Goal: Contribute content: Contribute content

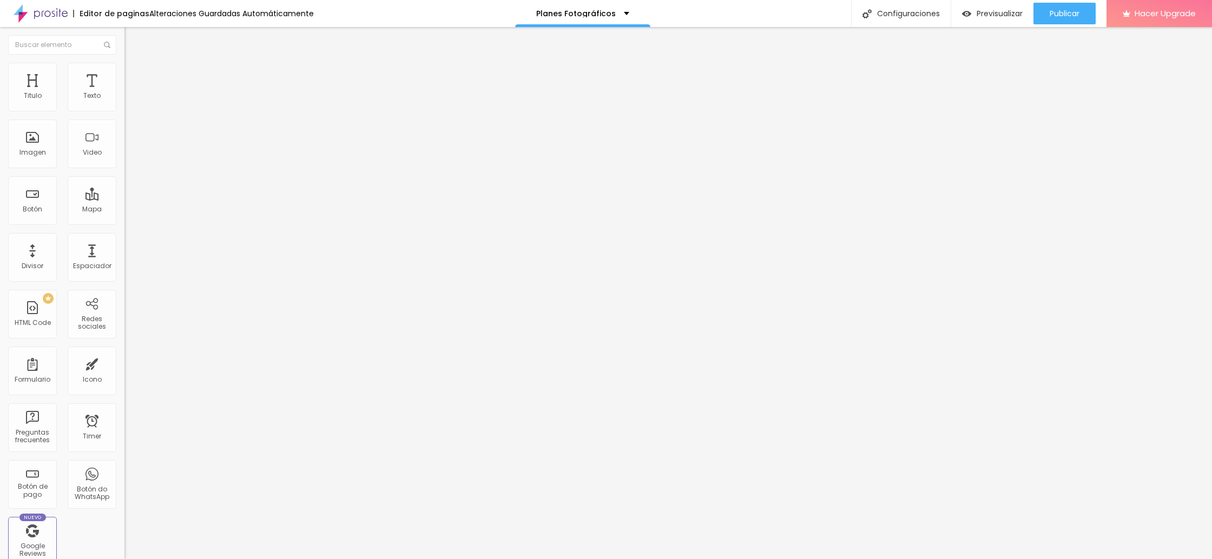
click at [130, 100] on icon "button" at bounding box center [132, 97] width 4 height 4
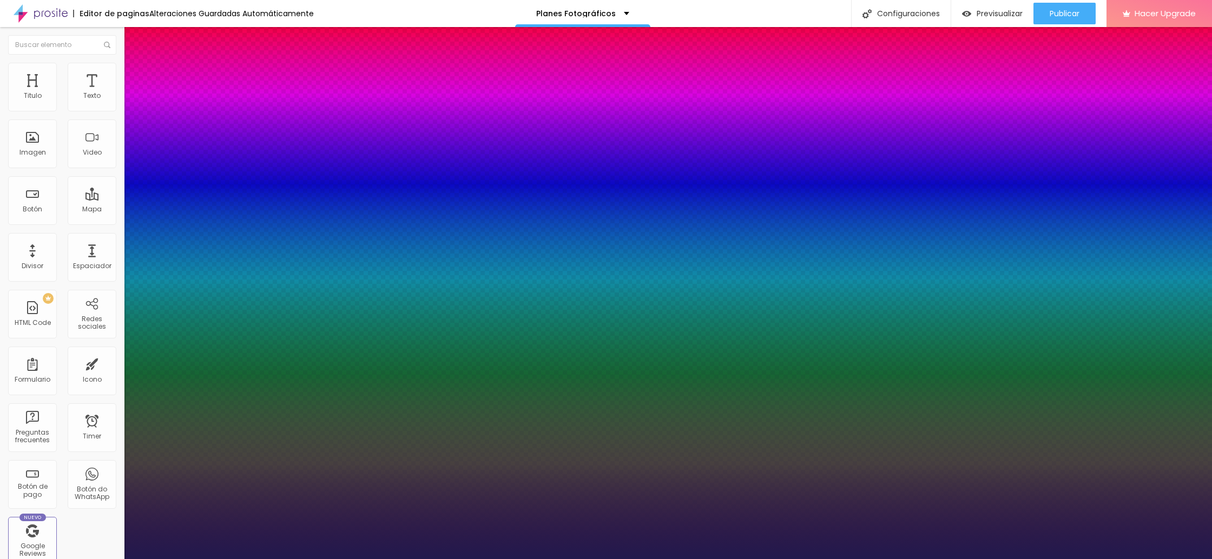
type input "28"
type input "27"
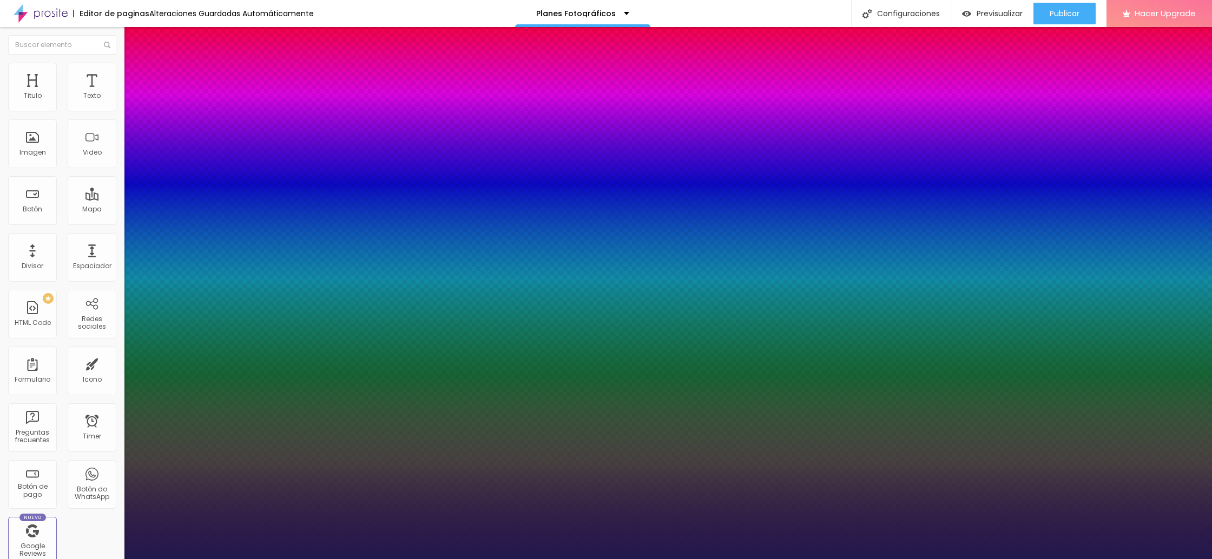
type input "27"
type input "26"
type input "25"
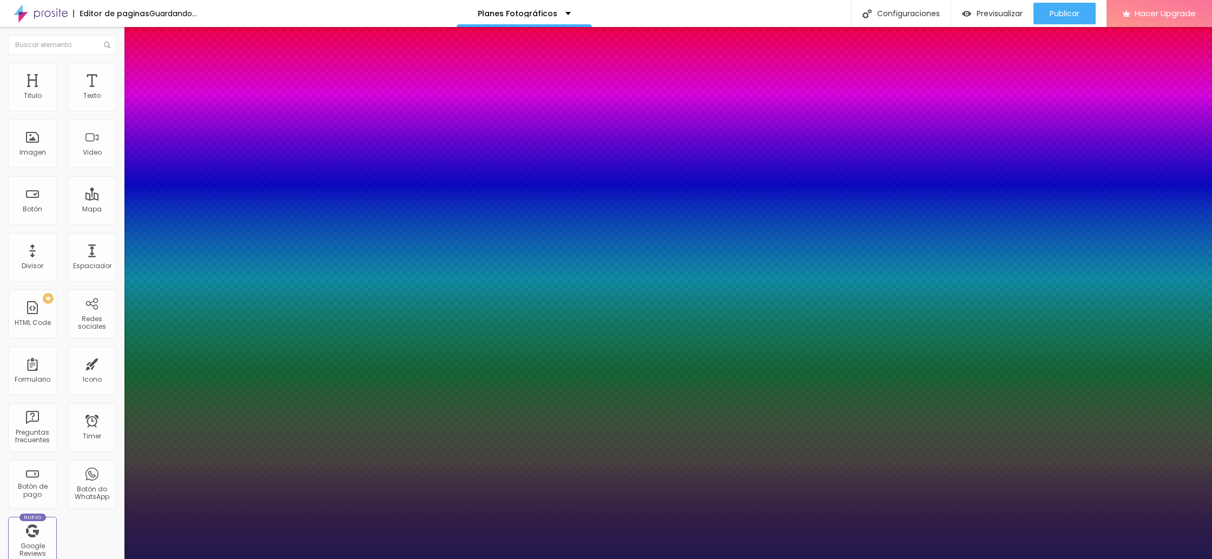
type input "25"
click at [282, 559] on div at bounding box center [606, 559] width 1212 height 0
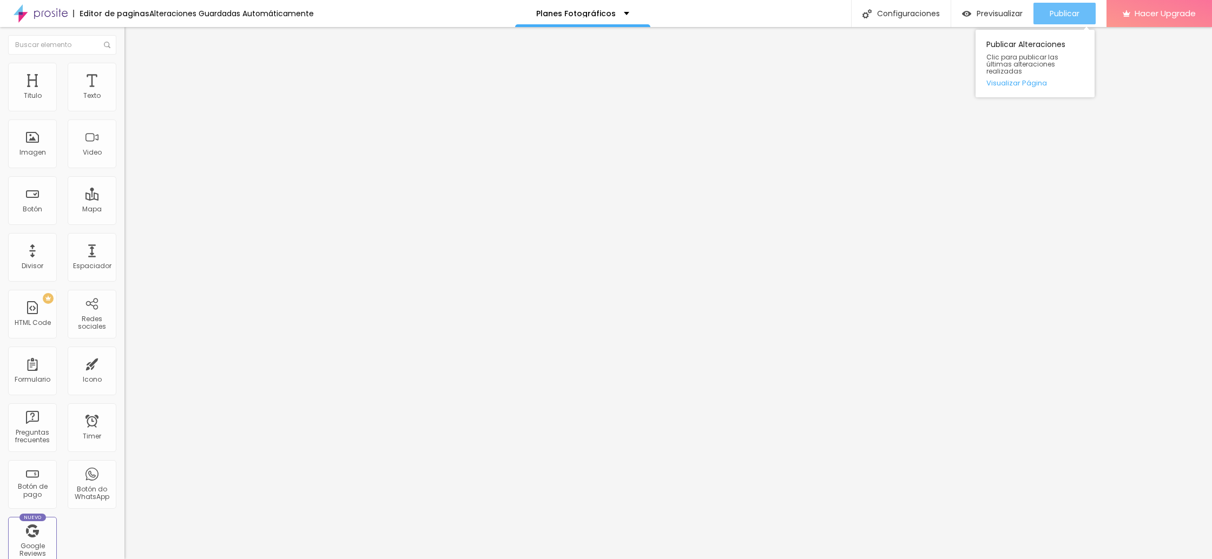
click at [1065, 16] on span "Publicar" at bounding box center [1065, 13] width 30 height 9
type input "43"
type input "40"
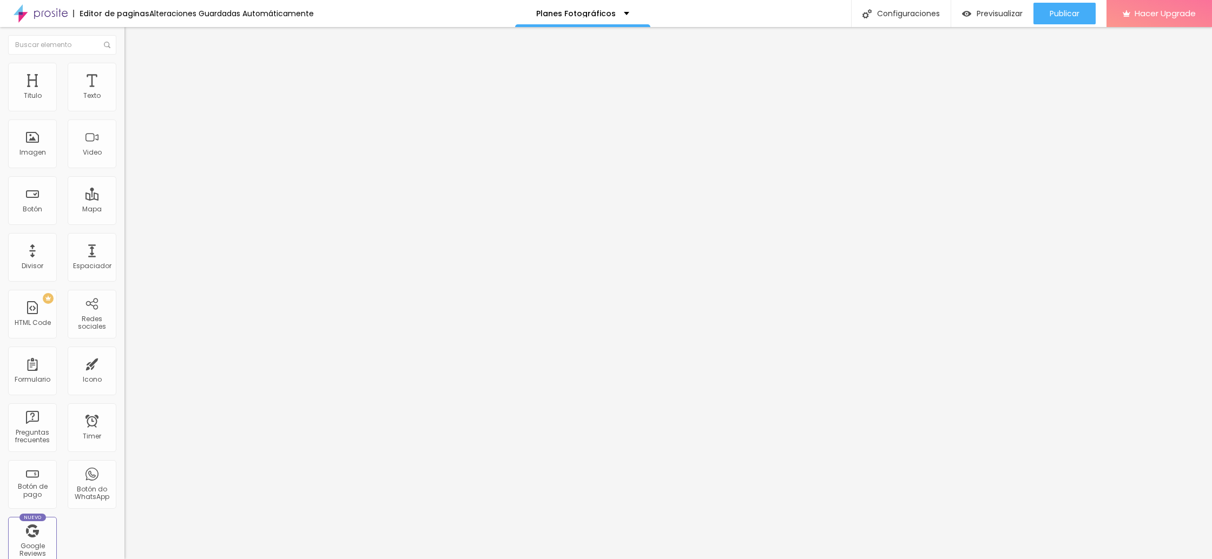
type input "39"
type input "38"
type input "37"
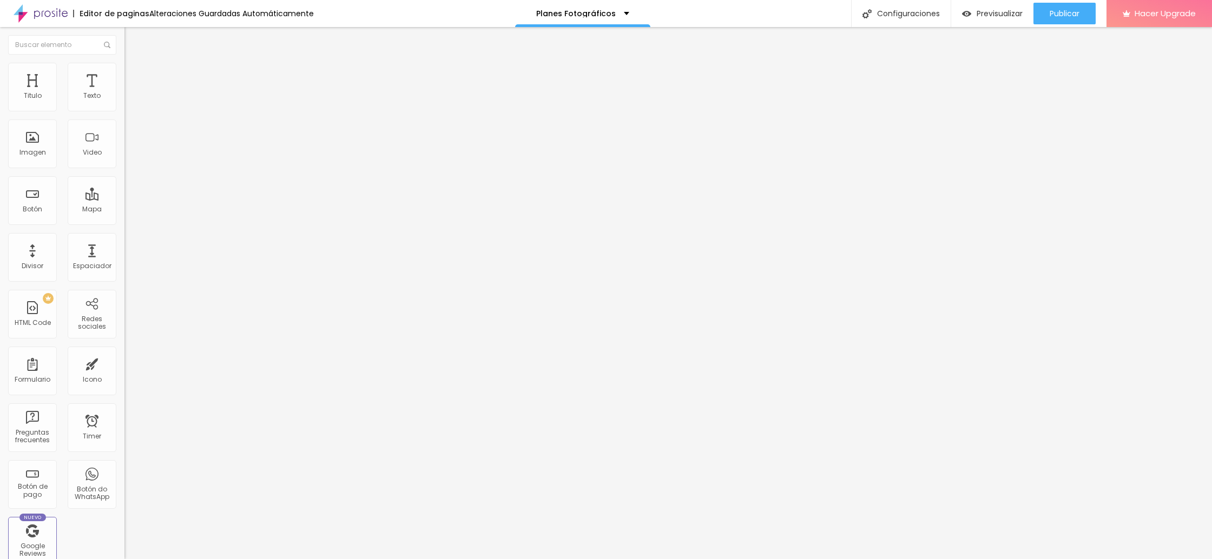
type input "37"
type input "40"
type input "39"
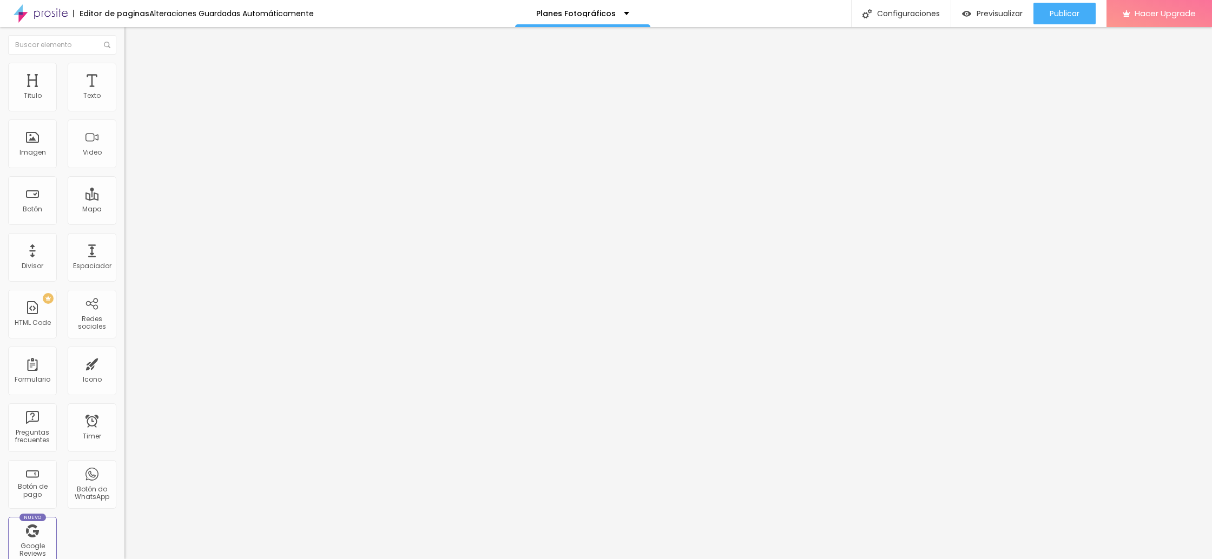
type input "38"
type input "37"
type input "36"
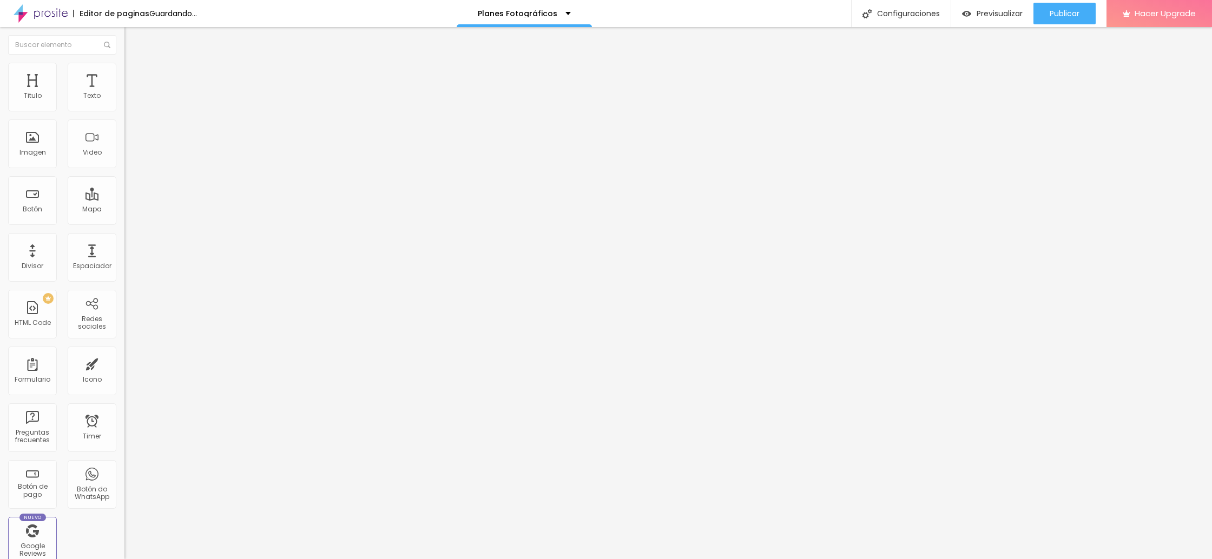
type input "36"
type input "35"
type input "36"
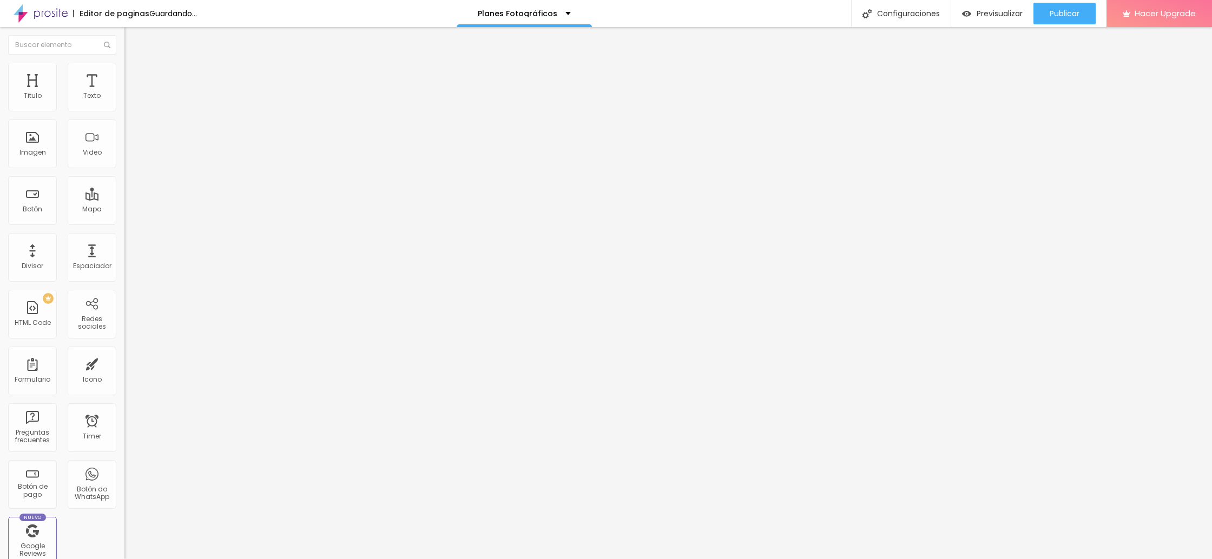
type input "37"
type input "38"
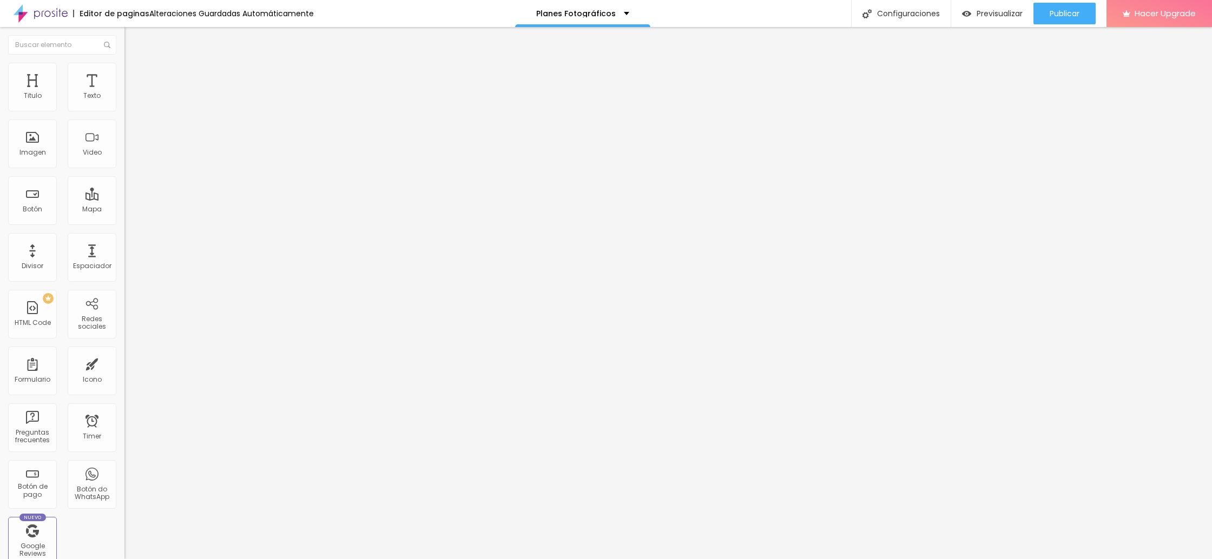
click at [124, 255] on input "range" at bounding box center [159, 259] width 70 height 9
click at [124, 102] on span "Título 2" at bounding box center [142, 96] width 36 height 14
click at [124, 112] on span "Título 3" at bounding box center [139, 106] width 31 height 12
click at [124, 119] on div "Título 4 H4" at bounding box center [186, 115] width 124 height 8
click at [124, 127] on span "Título 5" at bounding box center [136, 122] width 24 height 9
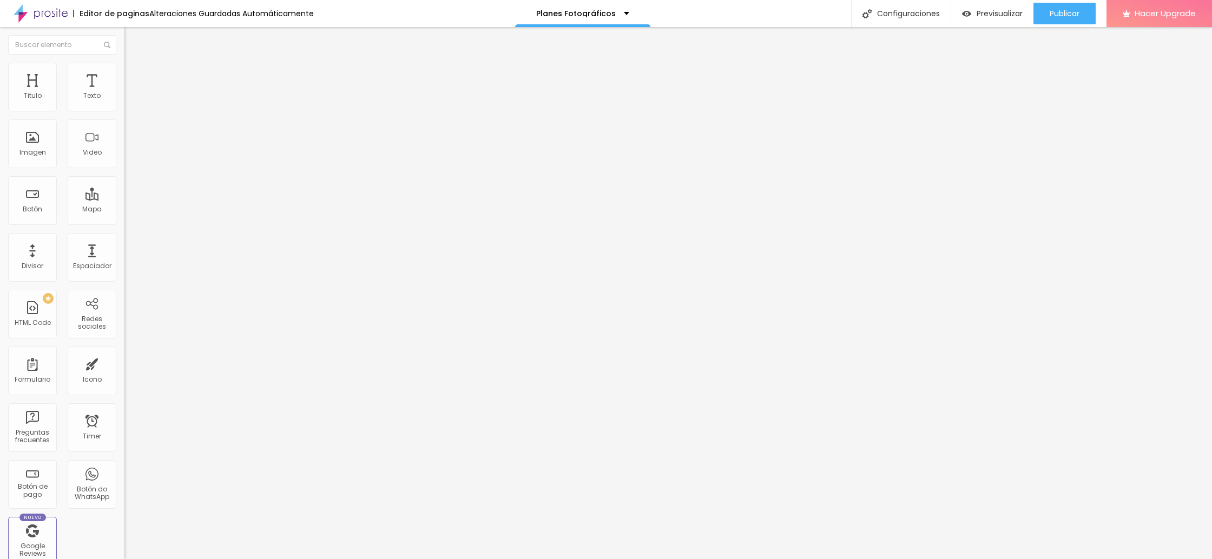
click at [124, 91] on div "Título 1 H1" at bounding box center [186, 85] width 124 height 11
type input "40"
type input "39"
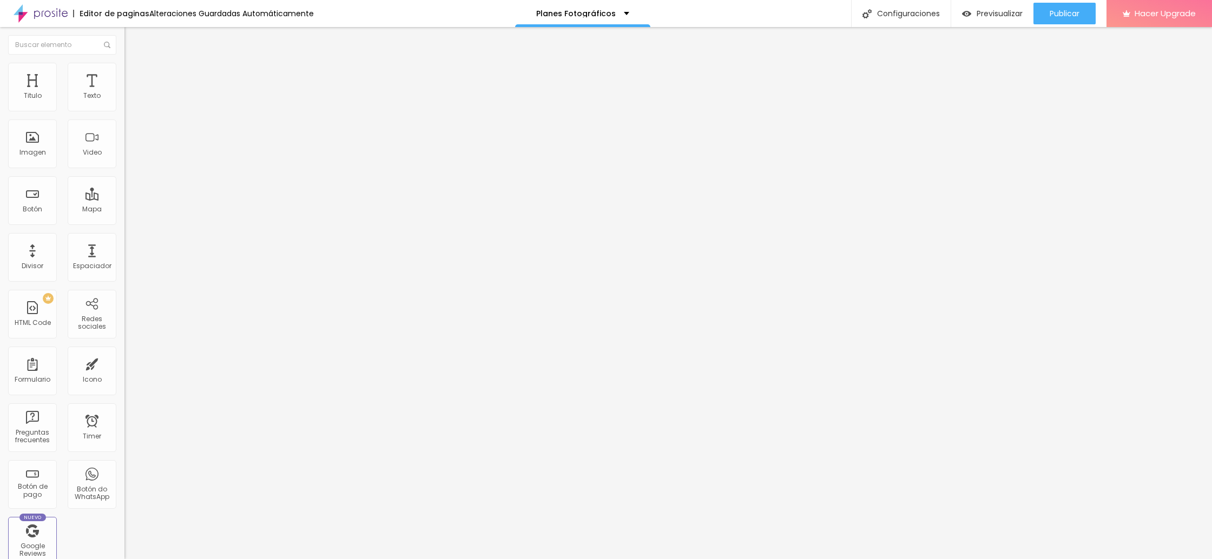
type input "38"
type input "37"
type input "36"
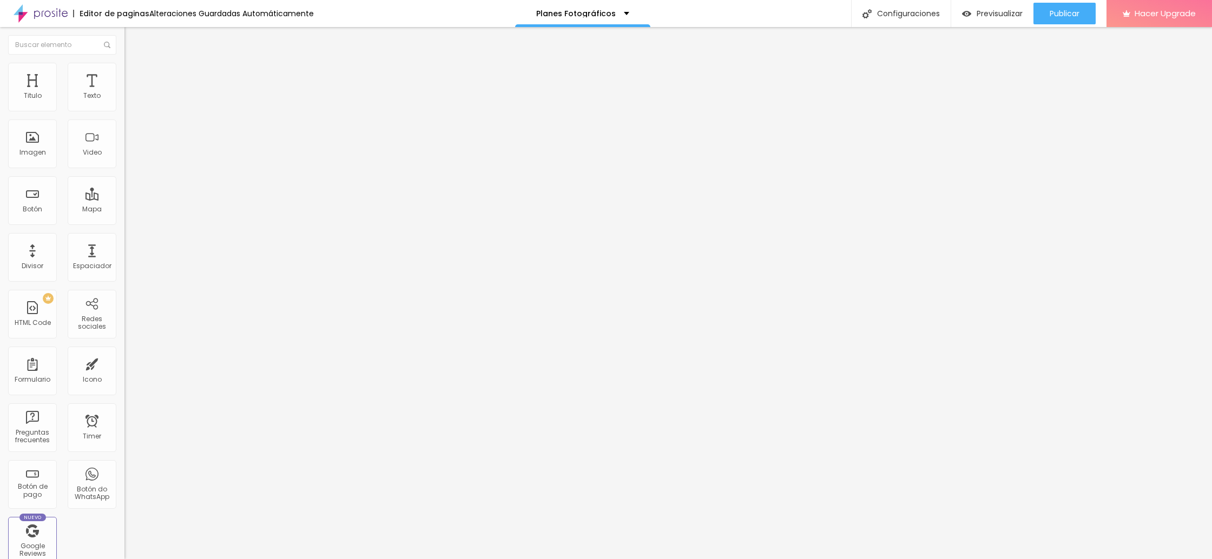
type input "36"
type input "35"
type input "34"
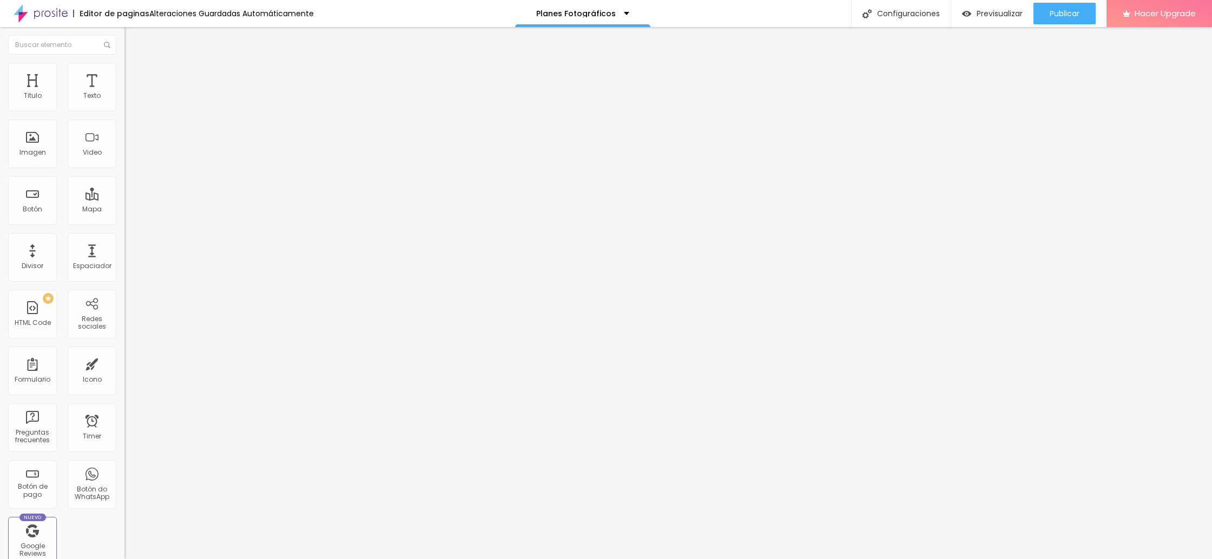
type input "36"
type input "37"
type input "38"
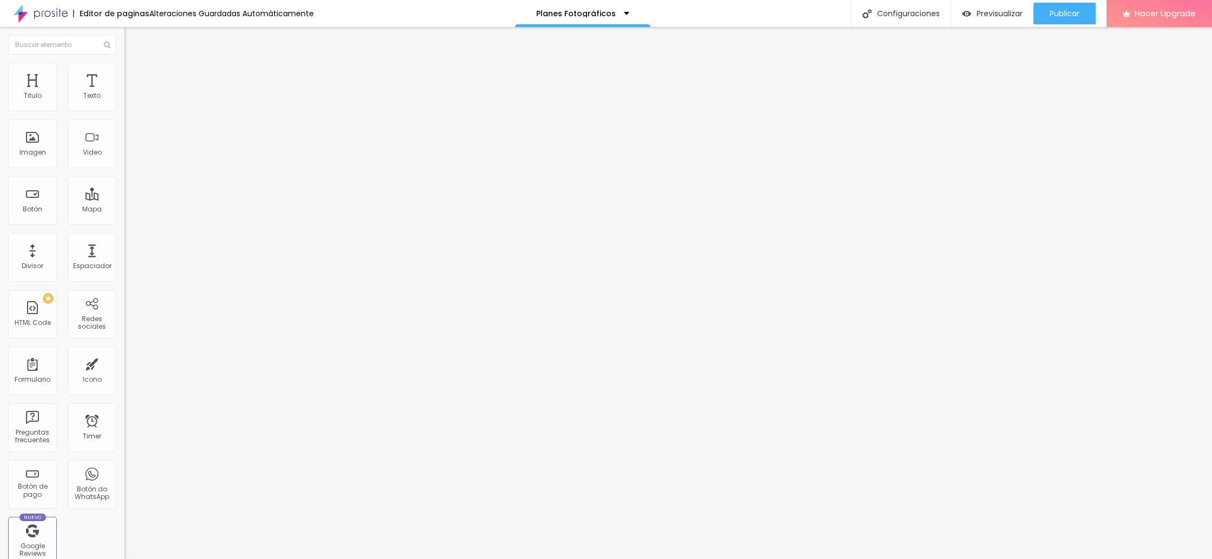
type input "38"
type input "39"
type input "40"
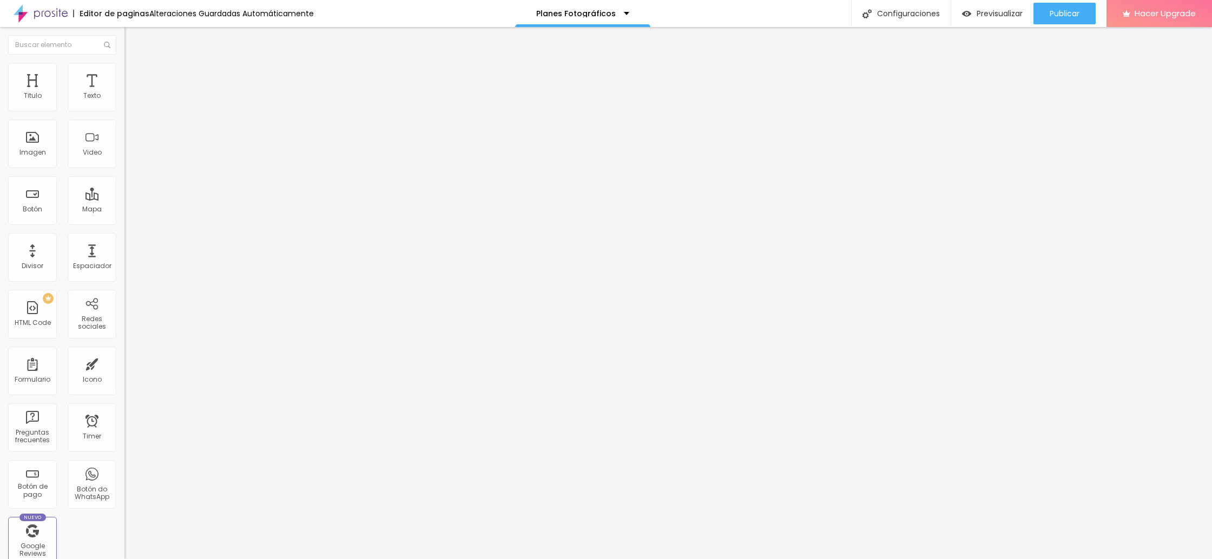
type input "41"
type input "42"
type input "43"
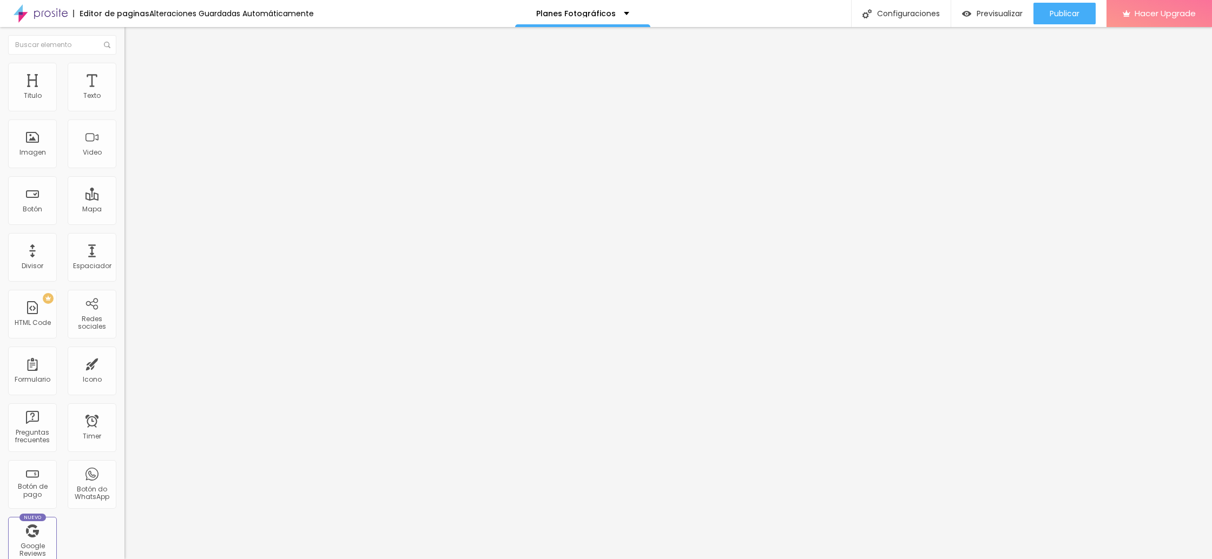
type input "43"
type input "44"
type input "45"
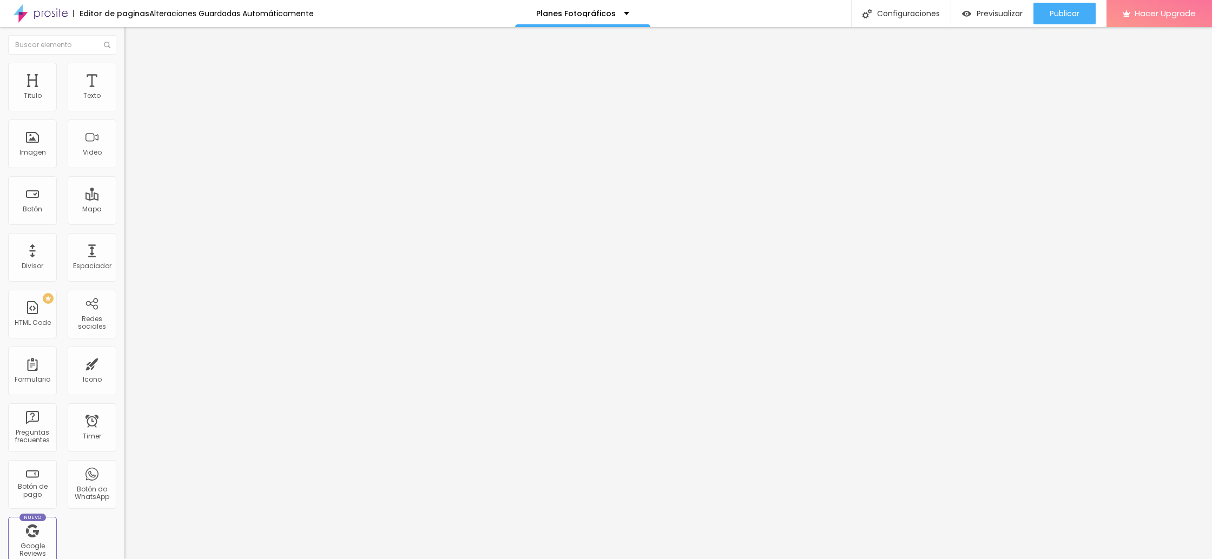
type input "45"
click at [124, 255] on input "range" at bounding box center [159, 259] width 70 height 9
type input "44"
type input "42"
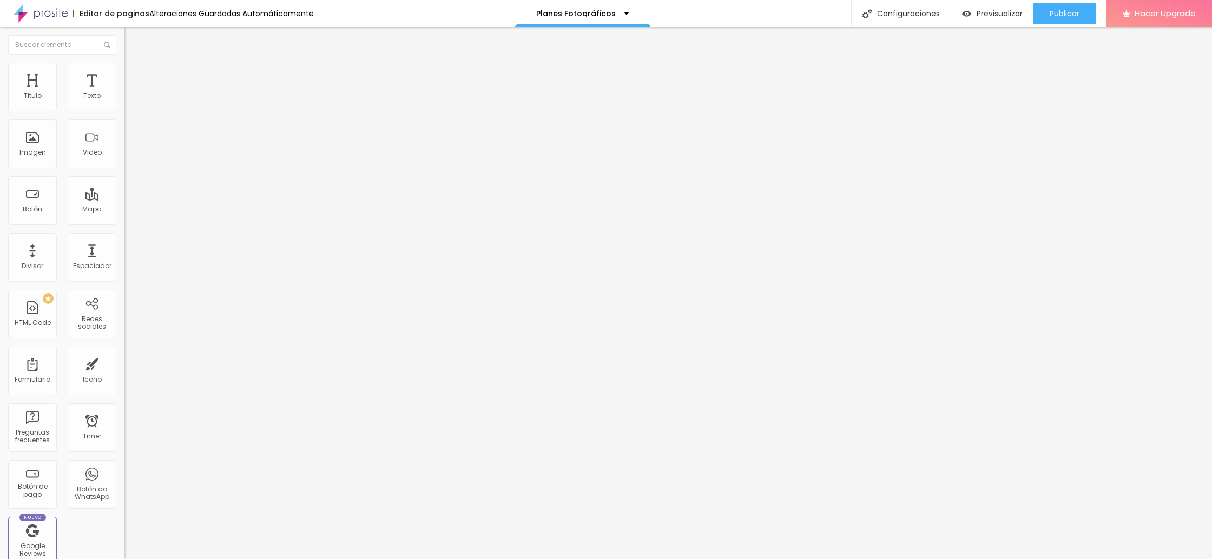
type input "42"
type input "41"
type input "40"
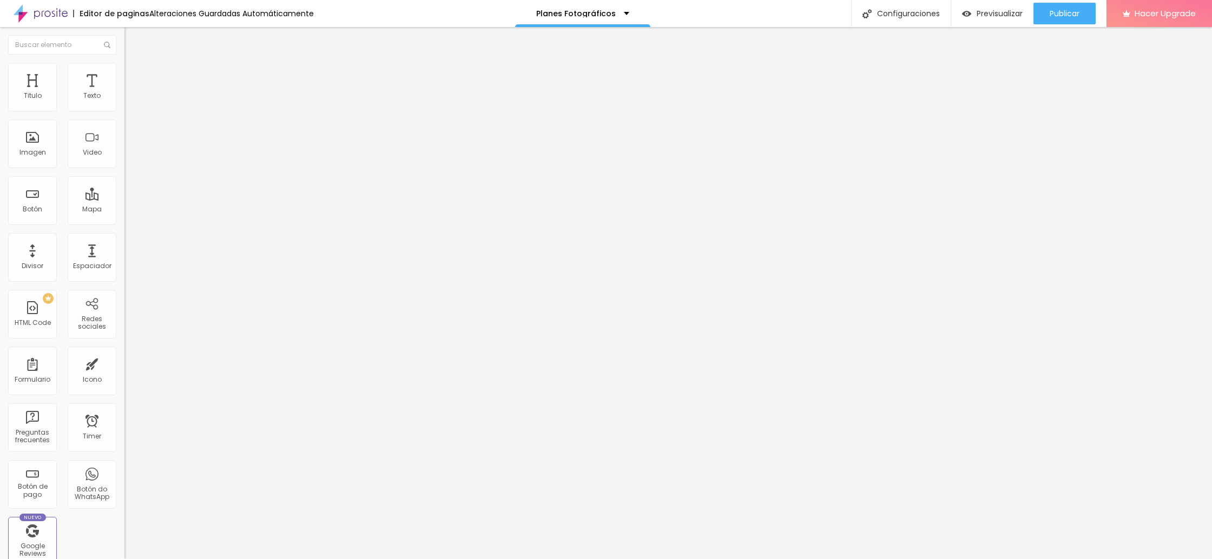
type input "39"
type input "38"
type input "37"
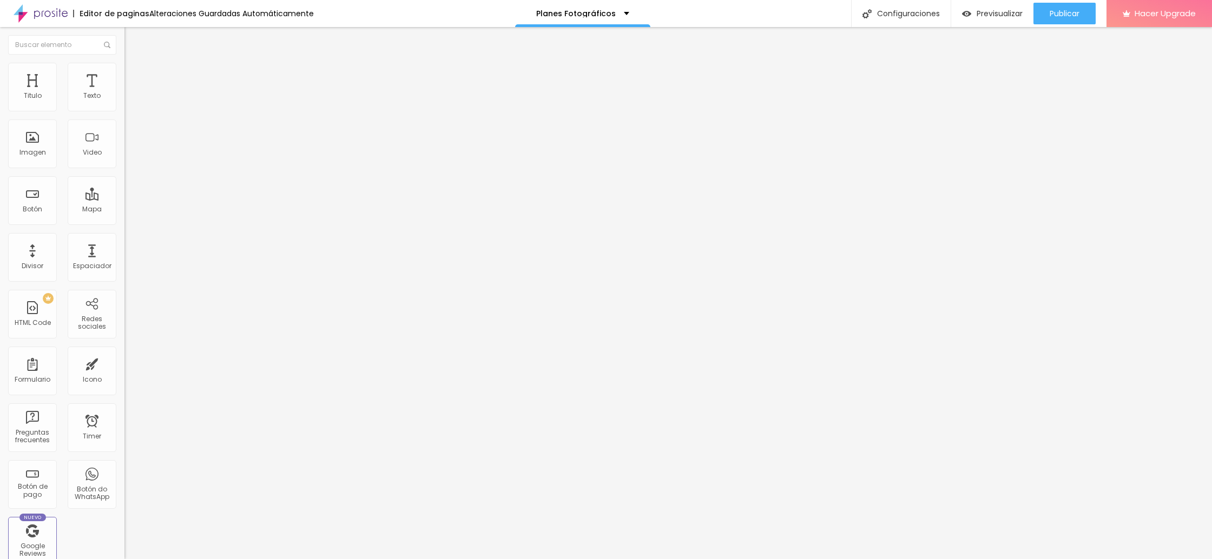
type input "37"
type input "36"
type input "35"
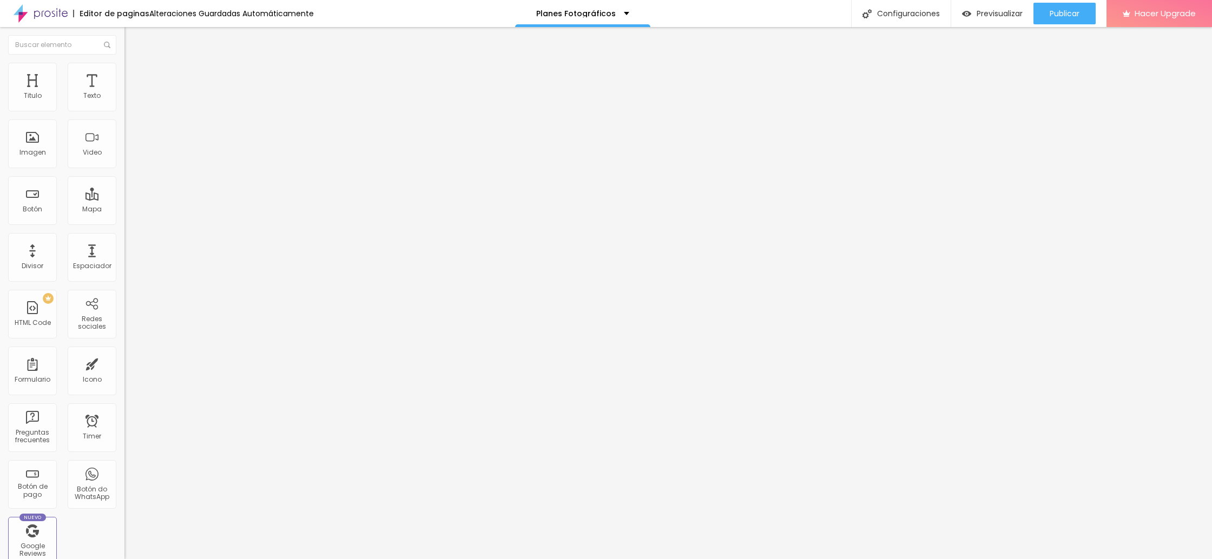
type input "34"
type input "33"
type input "32"
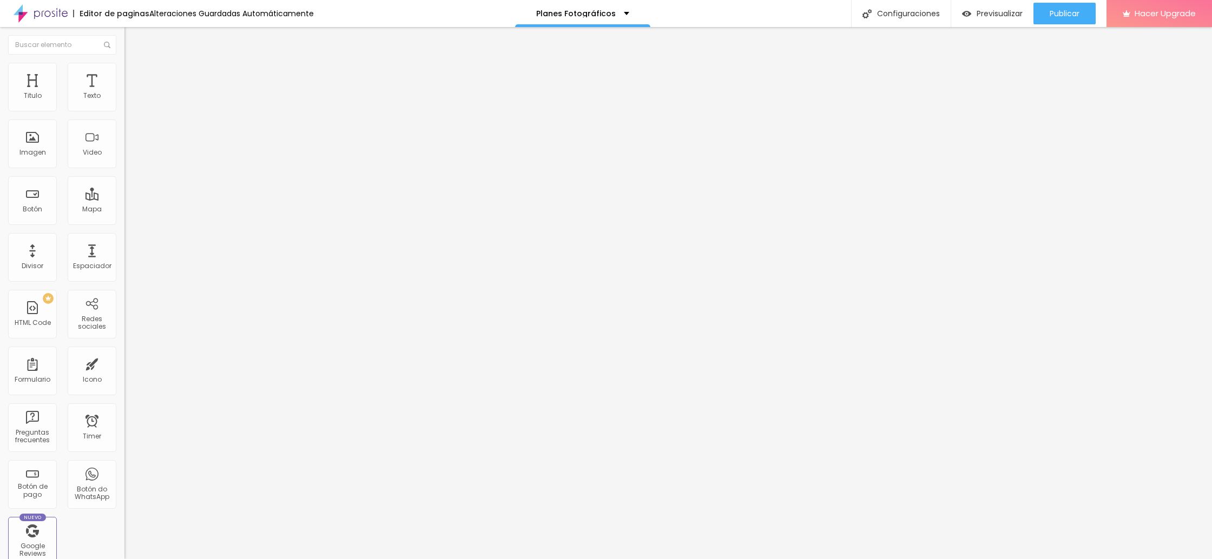
type input "32"
type input "31"
type input "30"
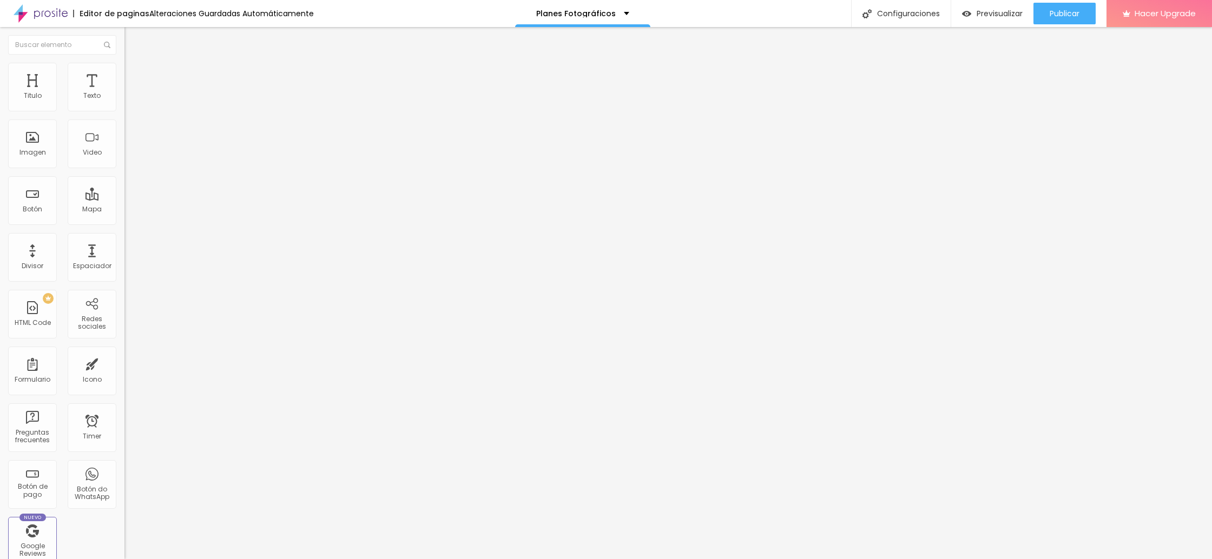
type input "29"
type input "26"
type input "25"
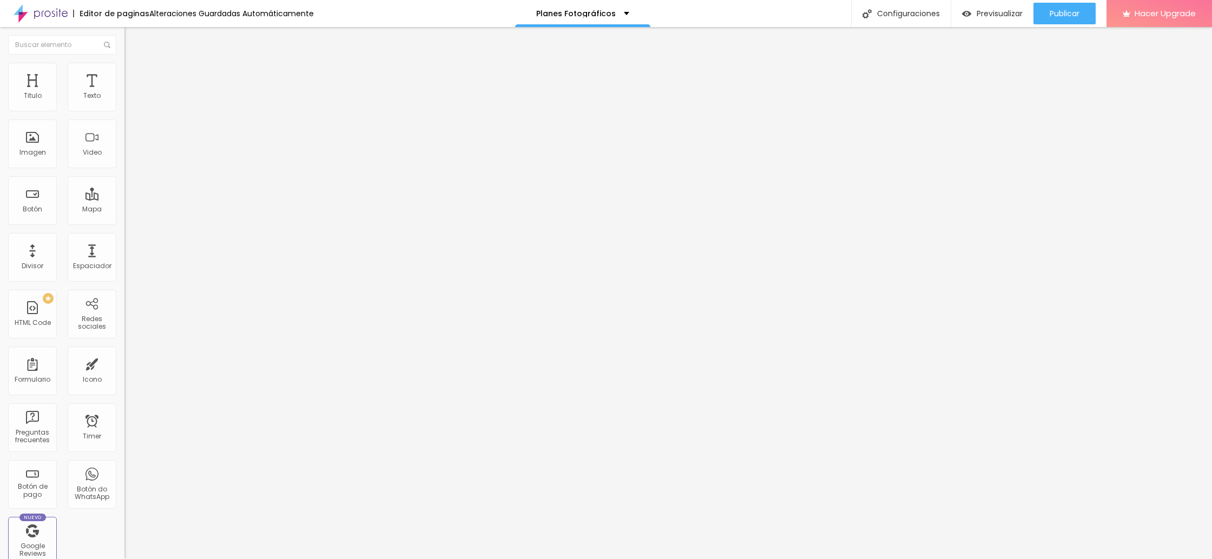
type input "25"
type input "24"
type input "23"
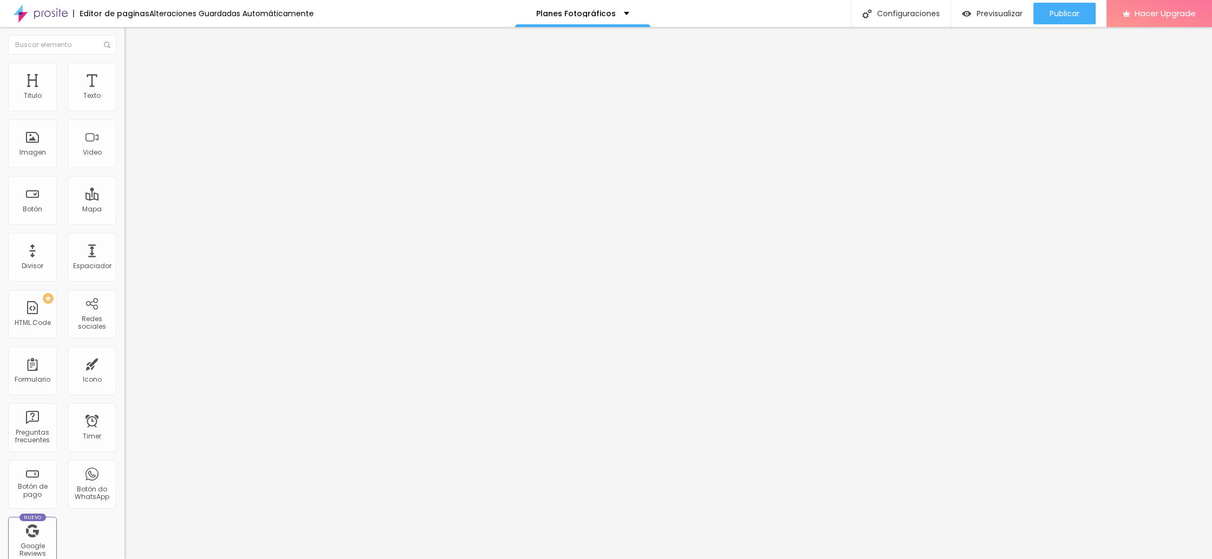
type input "22"
type input "21"
type input "22"
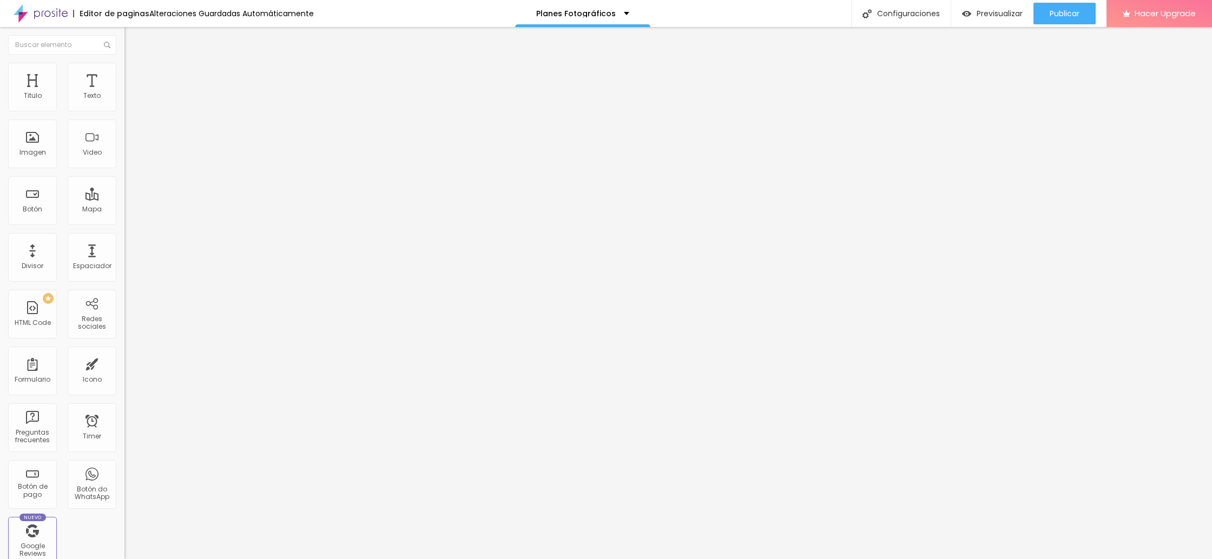
type input "22"
type input "23"
type input "24"
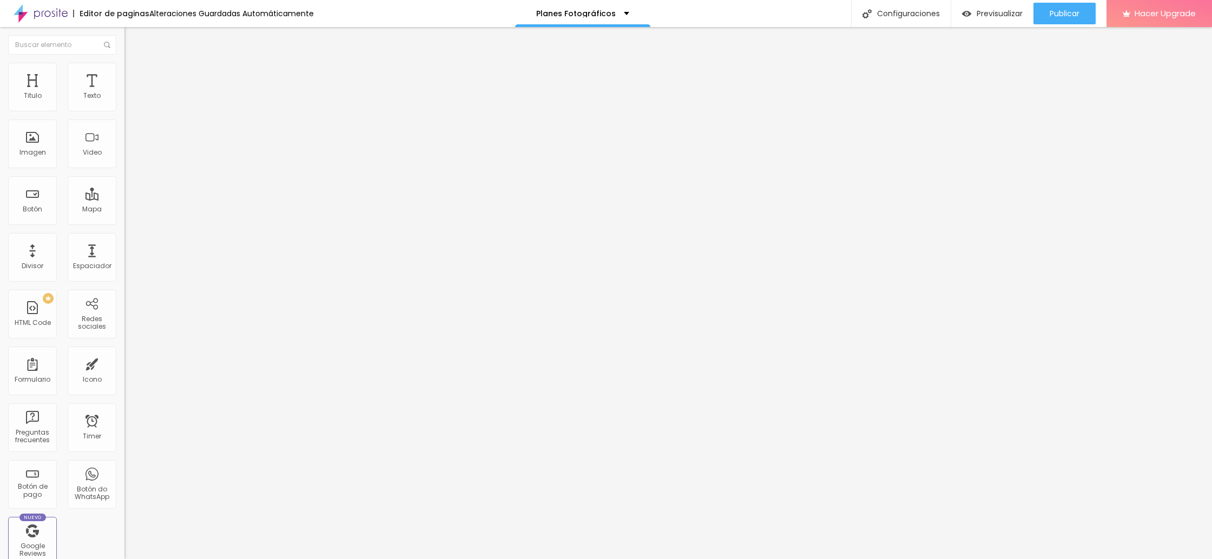
type input "25"
drag, startPoint x: 48, startPoint y: 229, endPoint x: 34, endPoint y: 229, distance: 14.6
type input "25"
click at [124, 255] on input "range" at bounding box center [159, 259] width 70 height 9
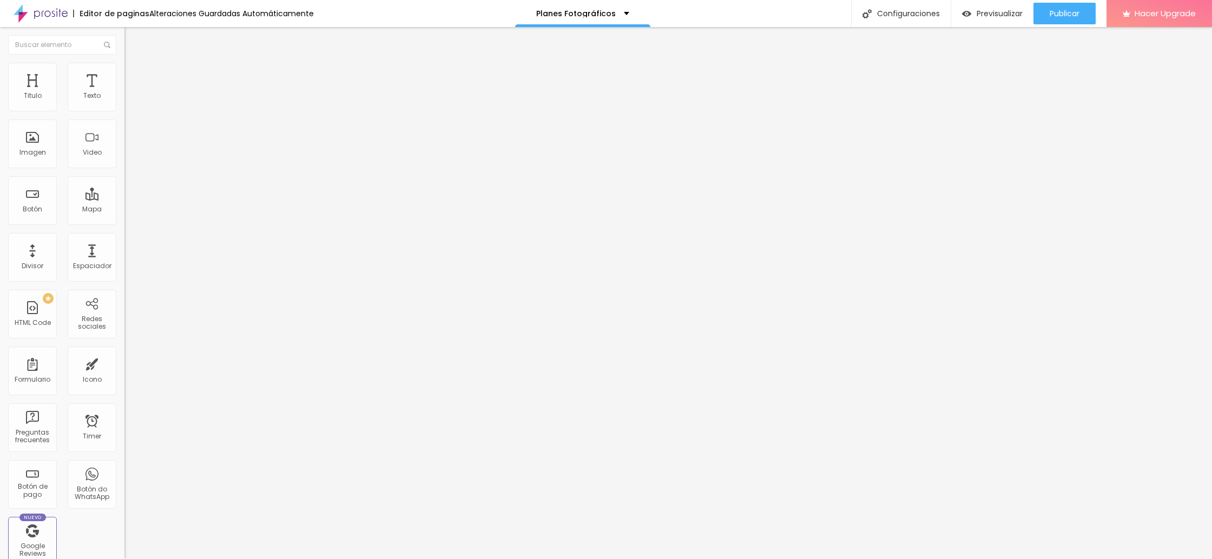
click at [124, 67] on img at bounding box center [129, 68] width 10 height 10
click at [124, 63] on li "Estilo" at bounding box center [186, 57] width 124 height 11
type input "44"
type input "42"
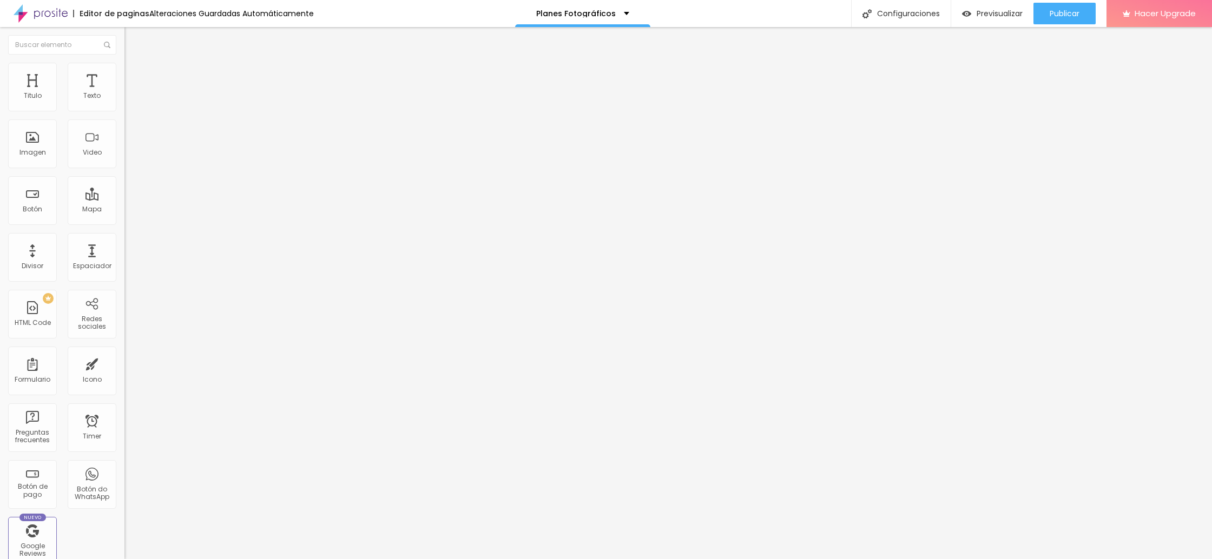
type input "42"
type input "41"
type input "40"
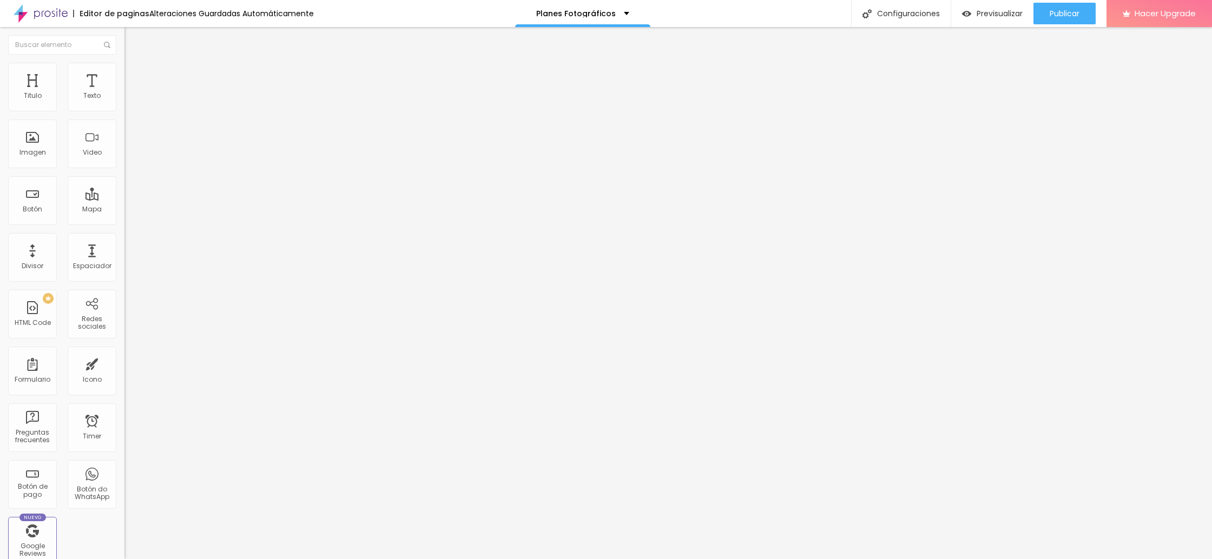
type input "39"
type input "38"
type input "37"
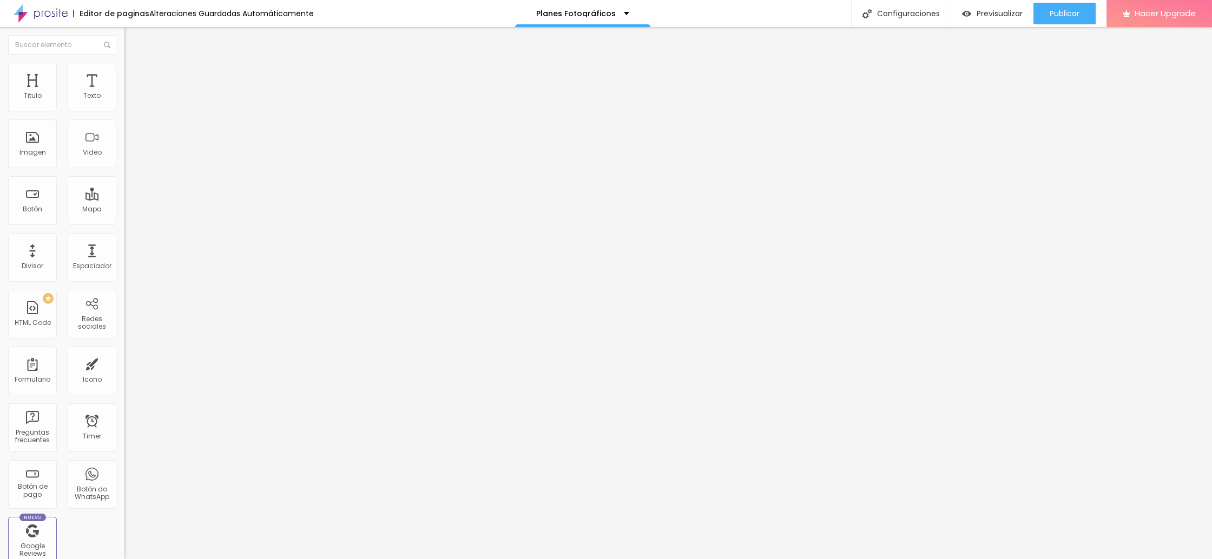
type input "37"
type input "36"
type input "35"
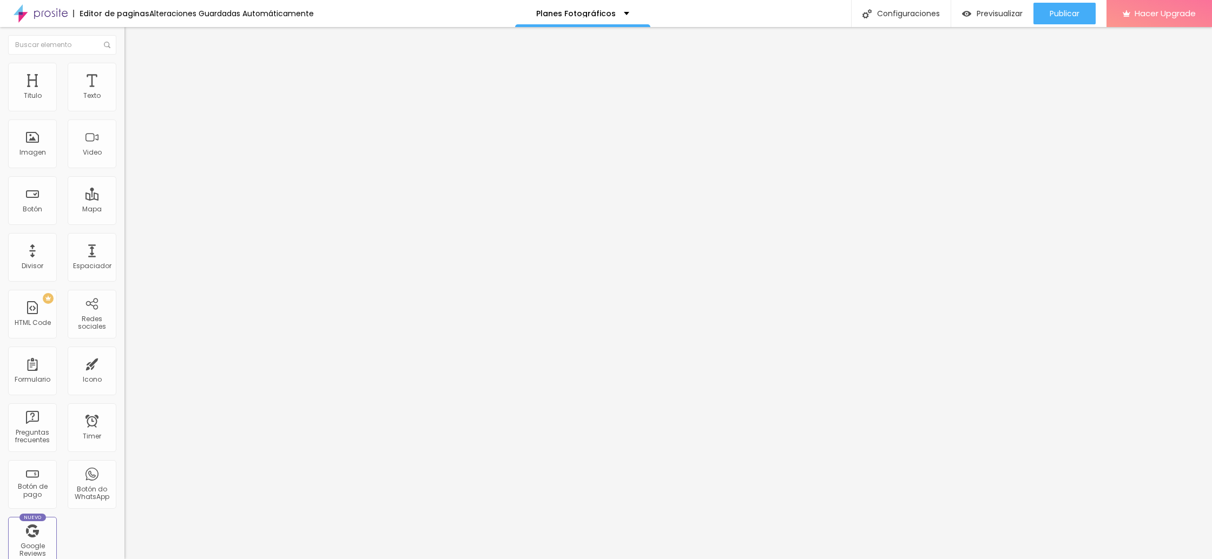
type input "34"
type input "33"
type input "32"
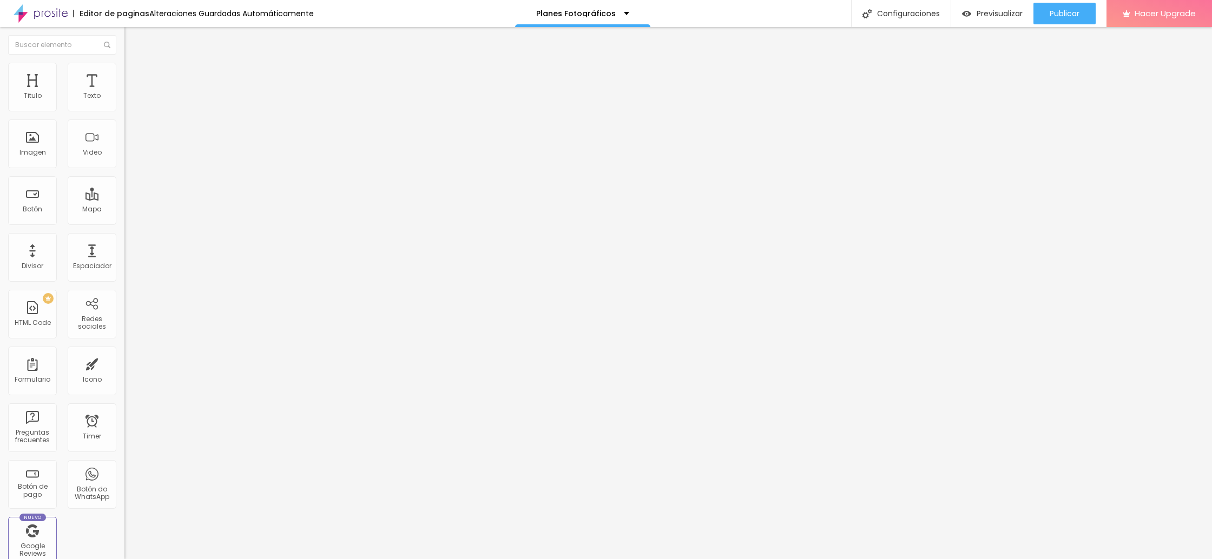
type input "32"
type input "31"
type input "30"
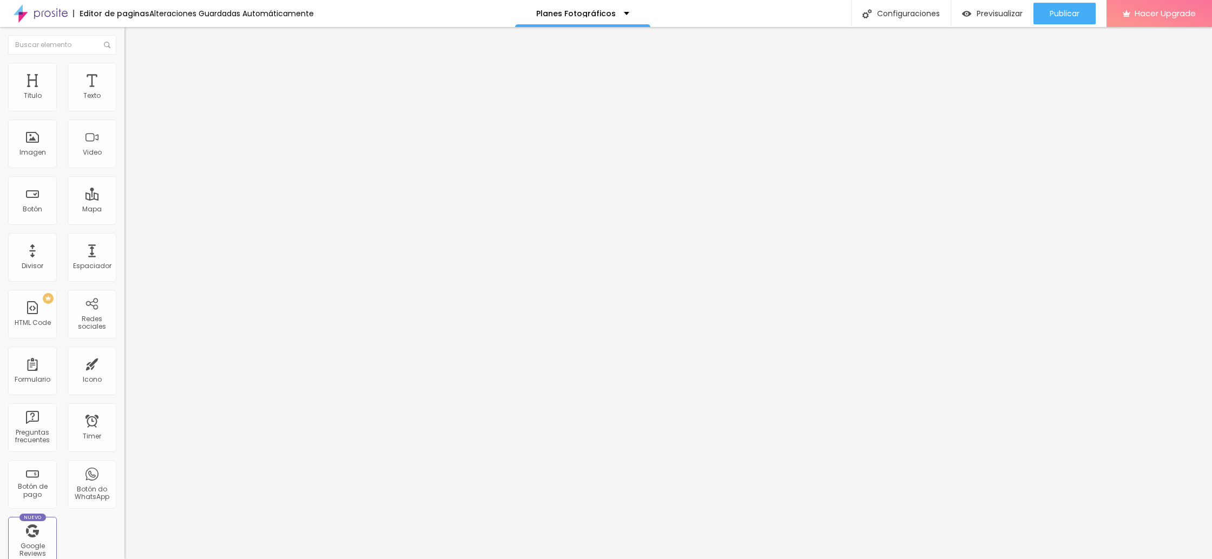
type input "29"
type input "28"
type input "27"
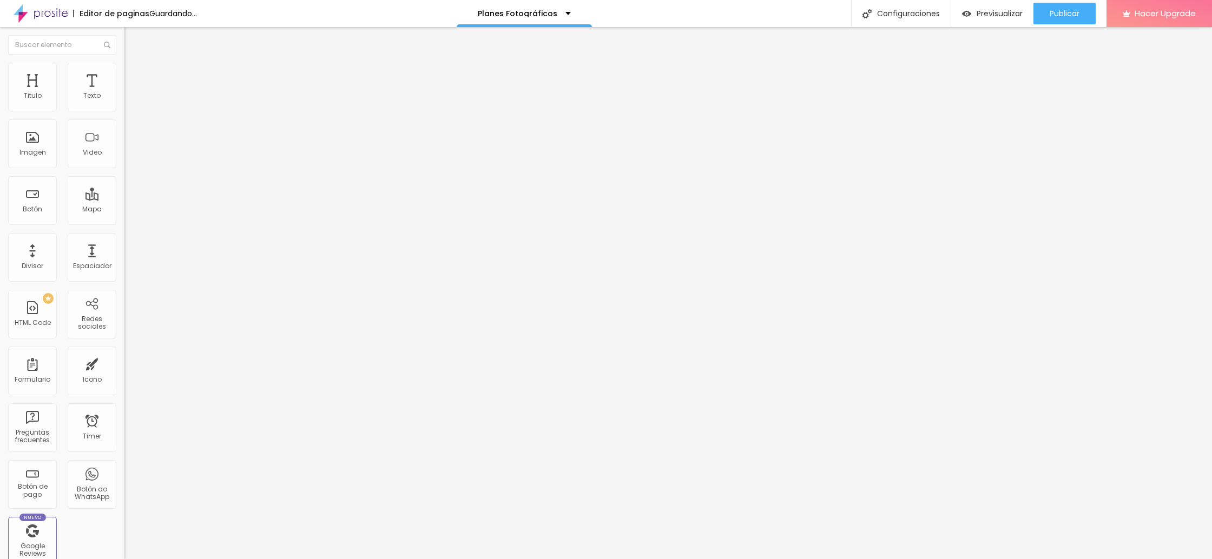
type input "27"
type input "26"
type input "25"
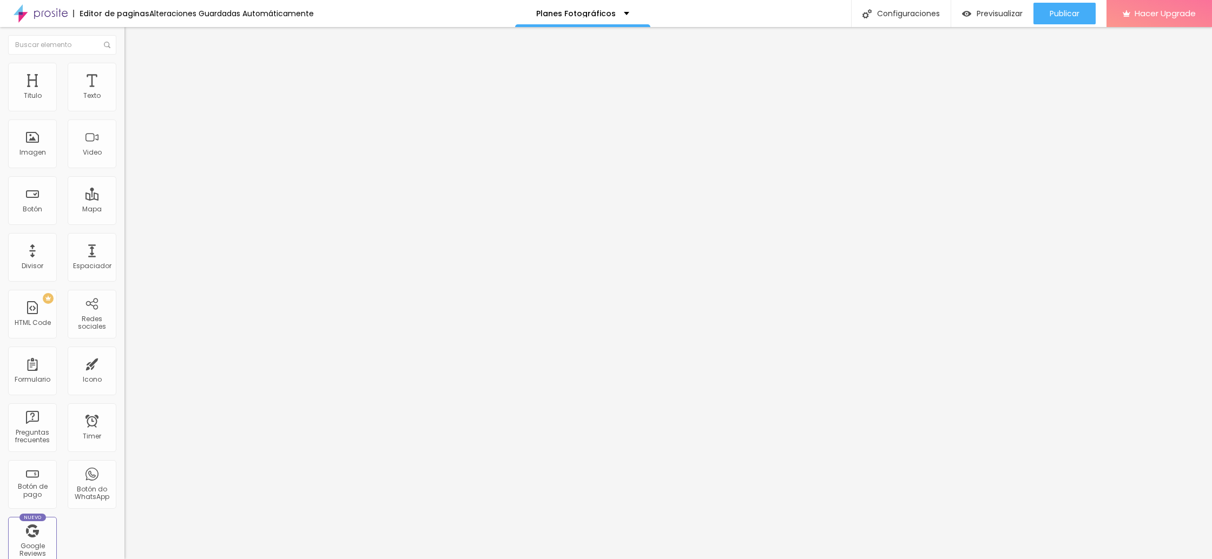
drag, startPoint x: 48, startPoint y: 225, endPoint x: 34, endPoint y: 229, distance: 14.9
type input "25"
click at [124, 255] on input "range" at bounding box center [159, 259] width 70 height 9
type input "45"
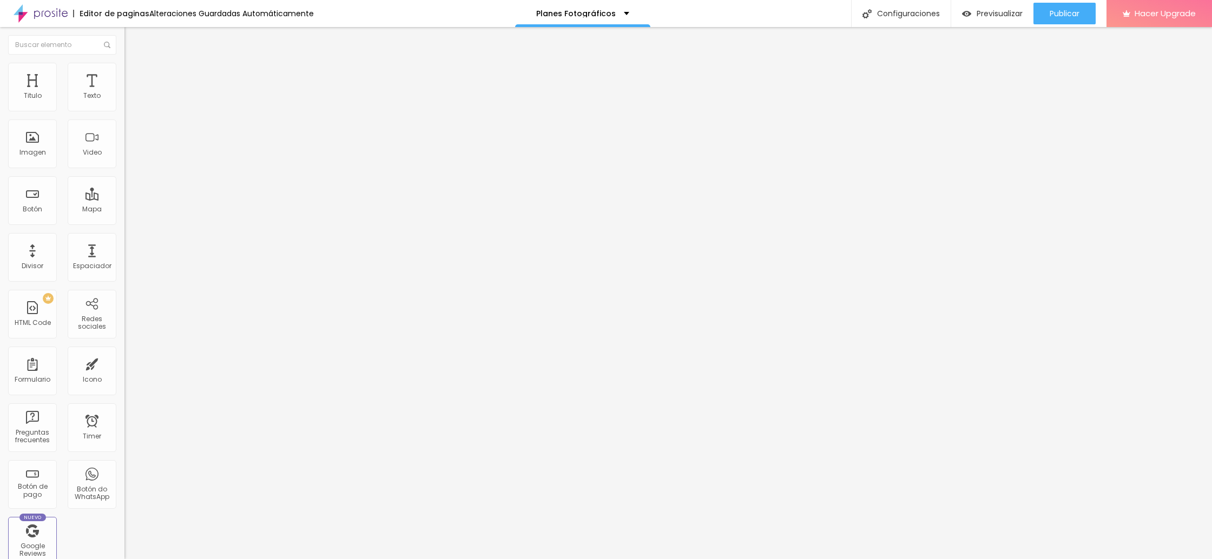
type input "44"
type input "43"
type input "42"
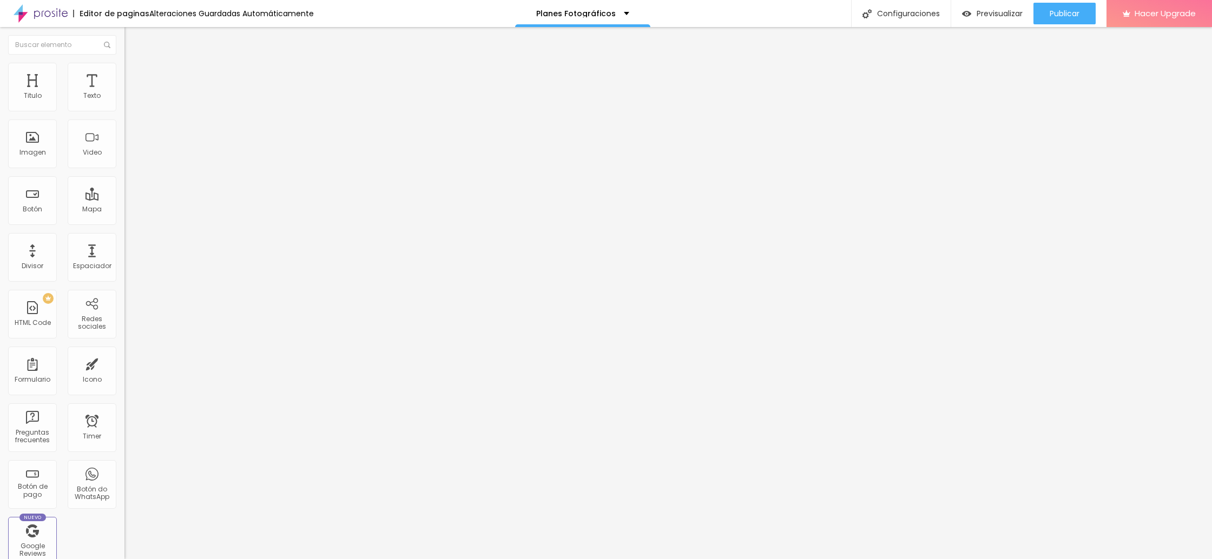
type input "42"
type input "41"
type input "40"
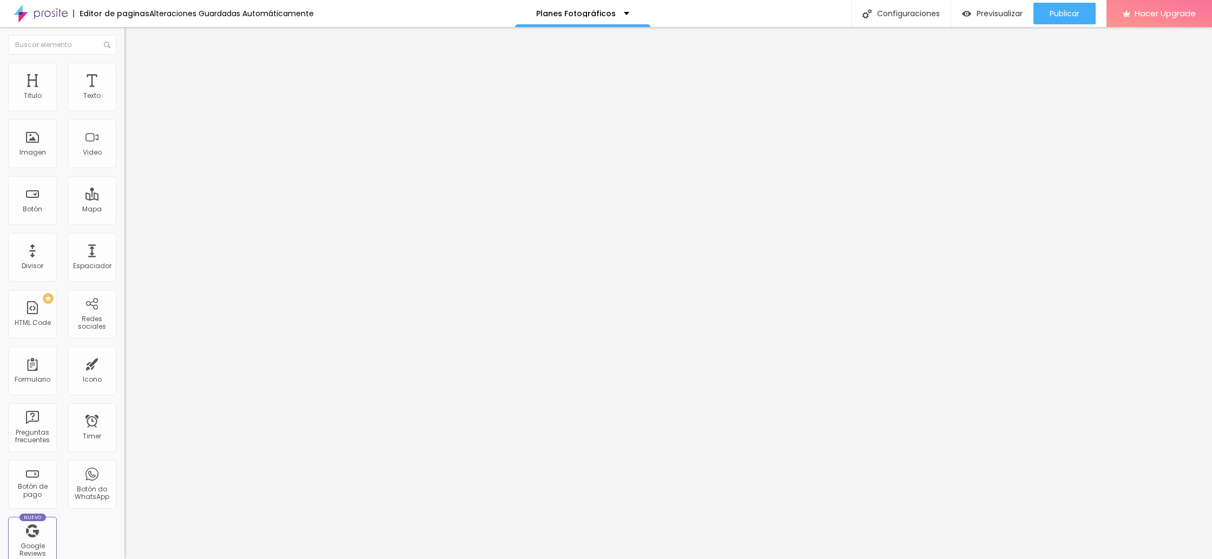
type input "39"
type input "38"
type input "37"
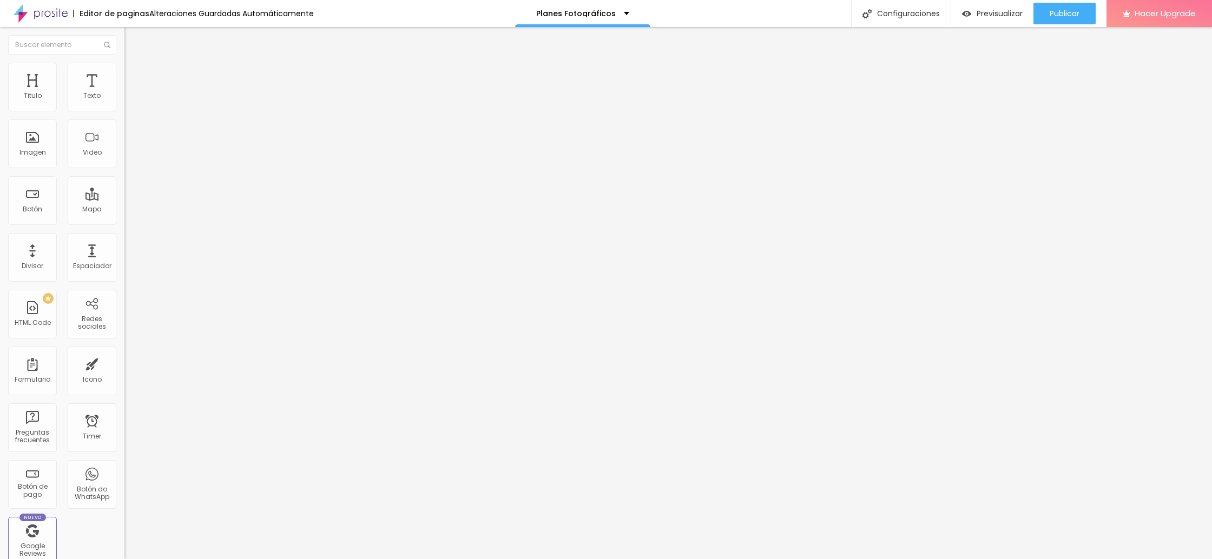
type input "37"
type input "36"
type input "35"
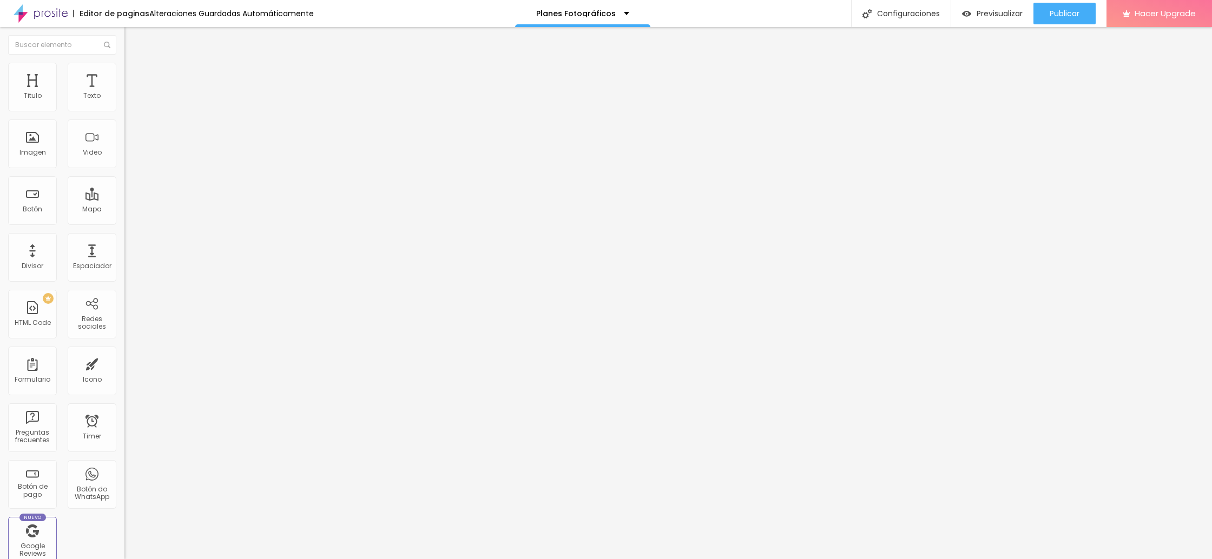
type input "34"
type input "33"
type input "32"
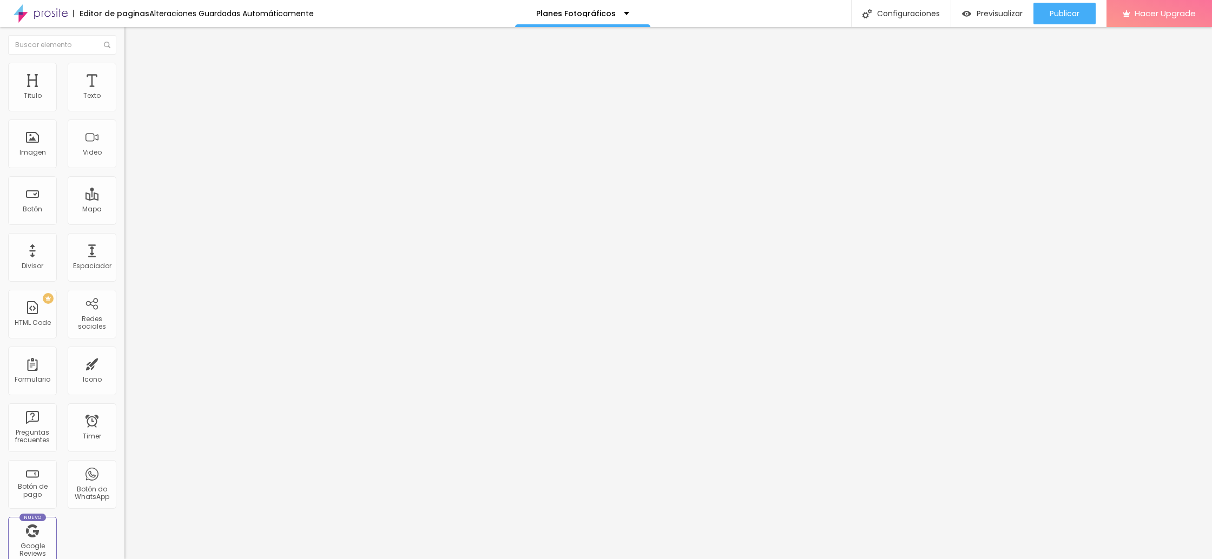
type input "32"
type input "31"
type input "30"
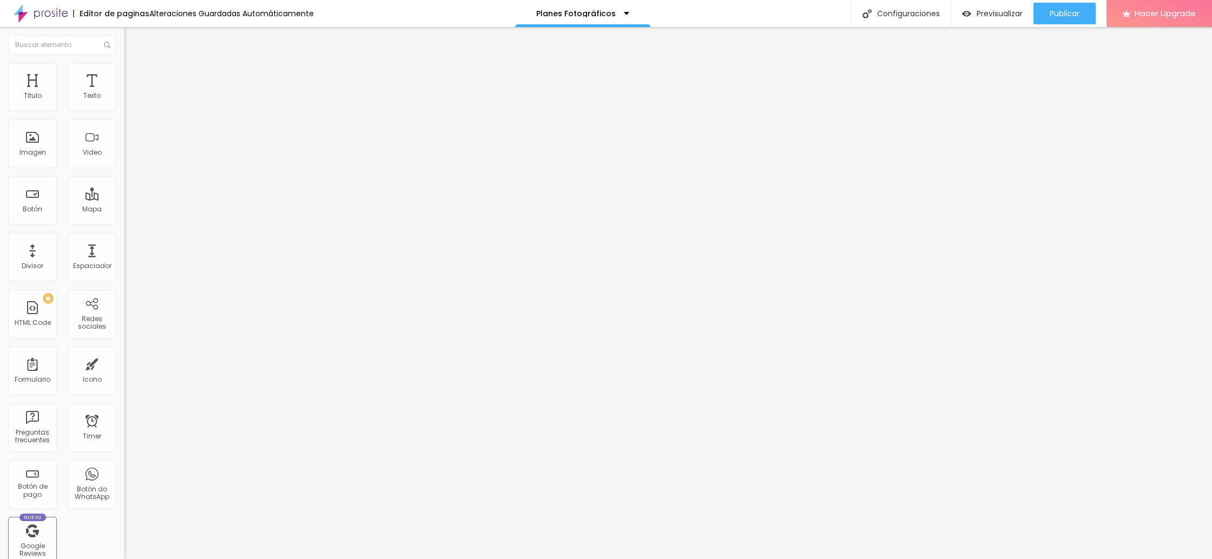
type input "29"
type input "28"
type input "27"
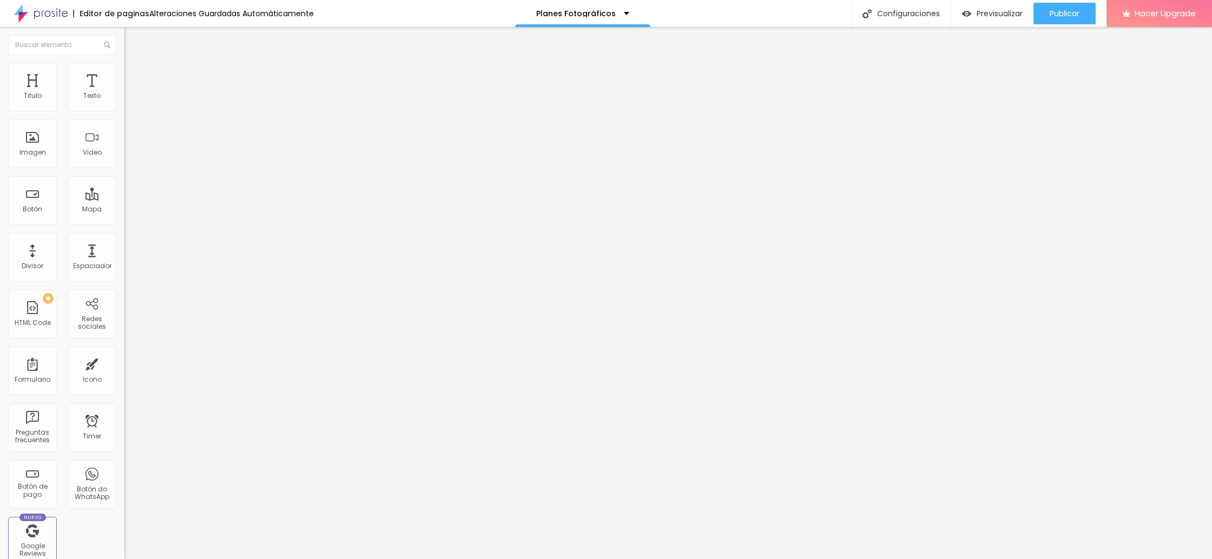
drag, startPoint x: 49, startPoint y: 228, endPoint x: 33, endPoint y: 230, distance: 15.8
click at [124, 255] on input "range" at bounding box center [159, 259] width 70 height 9
click at [124, 358] on div "Editar Titulo Estilo Avanzado Tamaño Título 1 H1 Título 2 H2 Título 3 H3 Título…" at bounding box center [186, 293] width 124 height 532
click at [1069, 15] on span "Publicar" at bounding box center [1065, 13] width 30 height 9
click at [124, 68] on img at bounding box center [129, 68] width 10 height 10
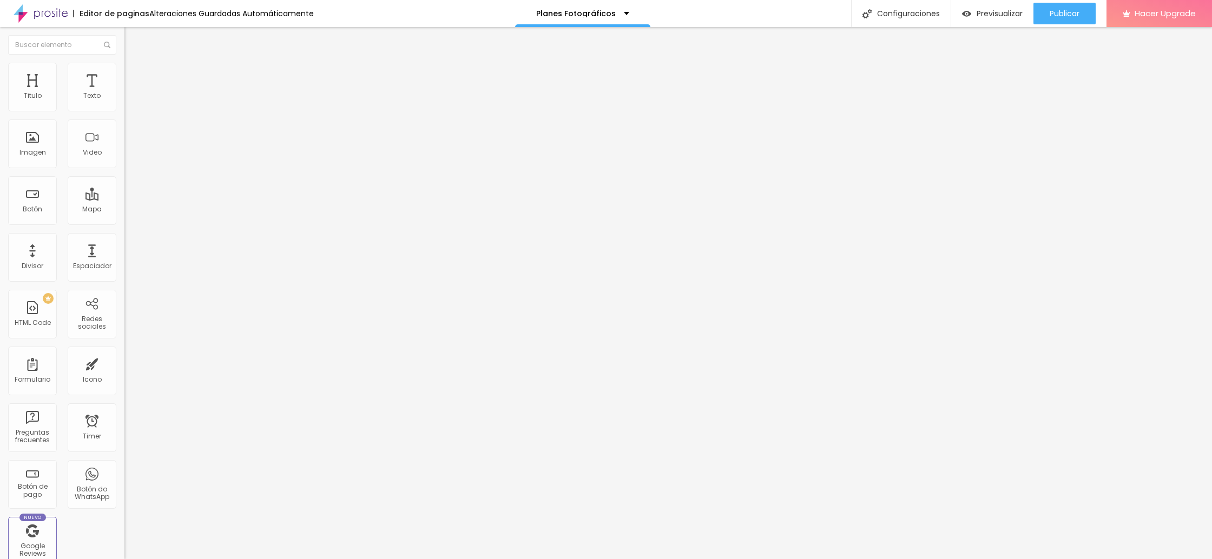
click at [124, 73] on li "Avanzado" at bounding box center [186, 68] width 124 height 11
click at [1062, 21] on div "Publicar" at bounding box center [1065, 14] width 30 height 22
click at [1056, 18] on span "Publicar" at bounding box center [1065, 13] width 30 height 9
click at [124, 101] on div "Título 2 H2" at bounding box center [186, 96] width 124 height 10
click at [124, 93] on span "Título 1" at bounding box center [142, 85] width 36 height 15
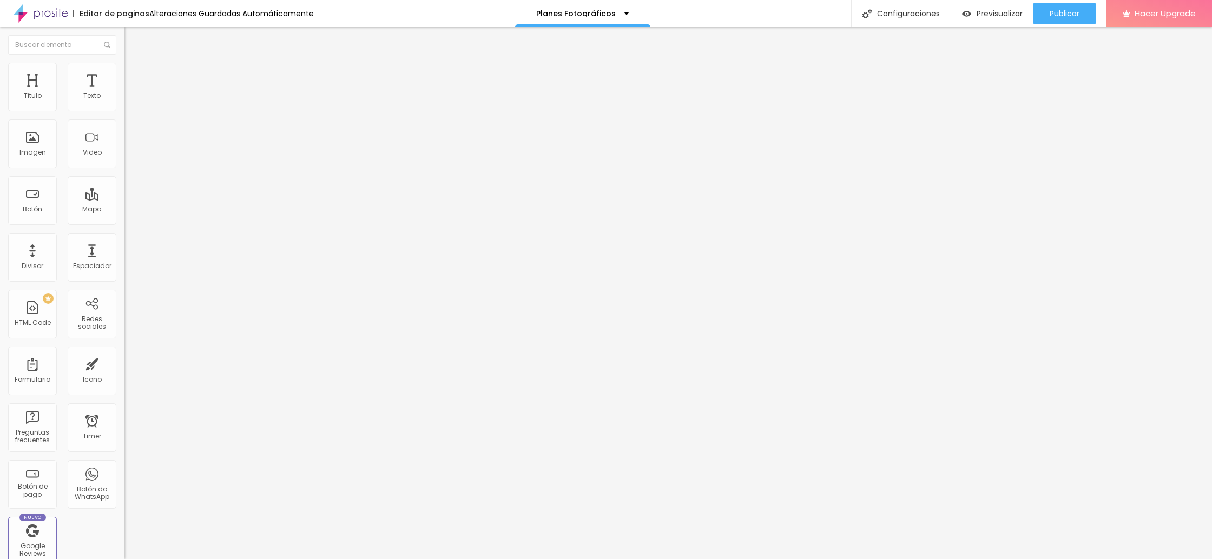
click at [124, 255] on input "range" at bounding box center [159, 259] width 70 height 9
click at [134, 75] on span "Avanzado" at bounding box center [151, 69] width 35 height 9
click at [124, 62] on img at bounding box center [129, 57] width 10 height 10
click at [124, 255] on input "range" at bounding box center [159, 259] width 70 height 9
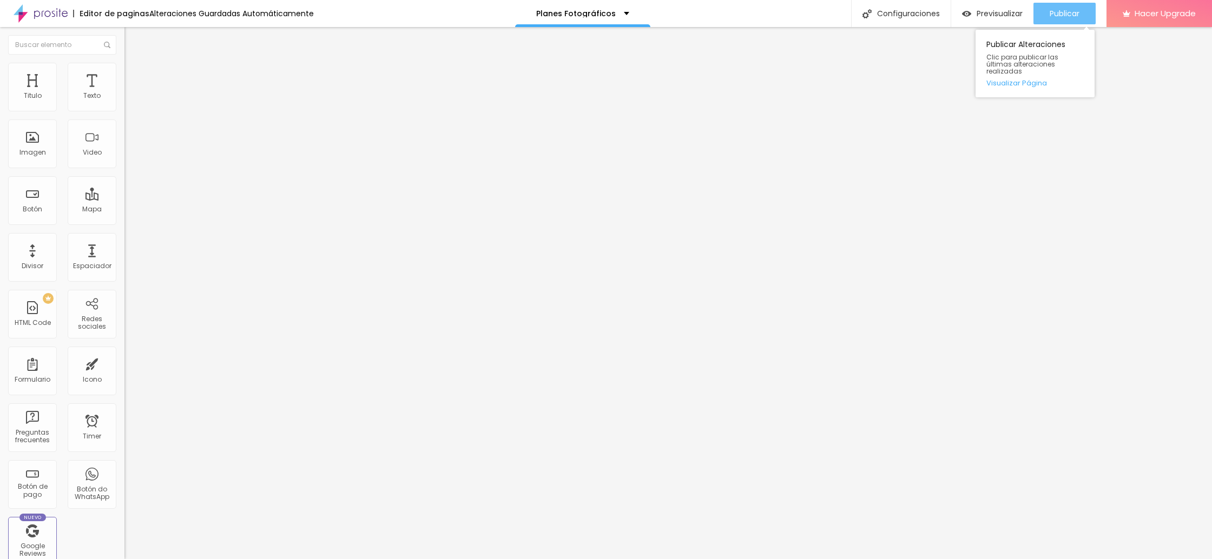
click at [1065, 15] on span "Publicar" at bounding box center [1065, 13] width 30 height 9
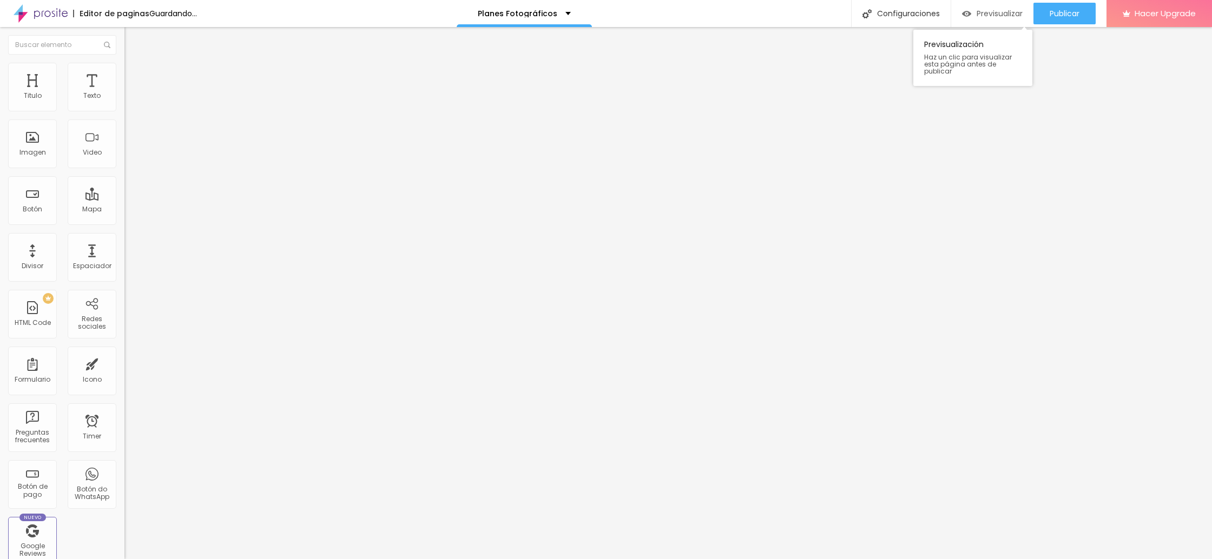
click at [989, 16] on span "Previsualizar" at bounding box center [1000, 13] width 46 height 9
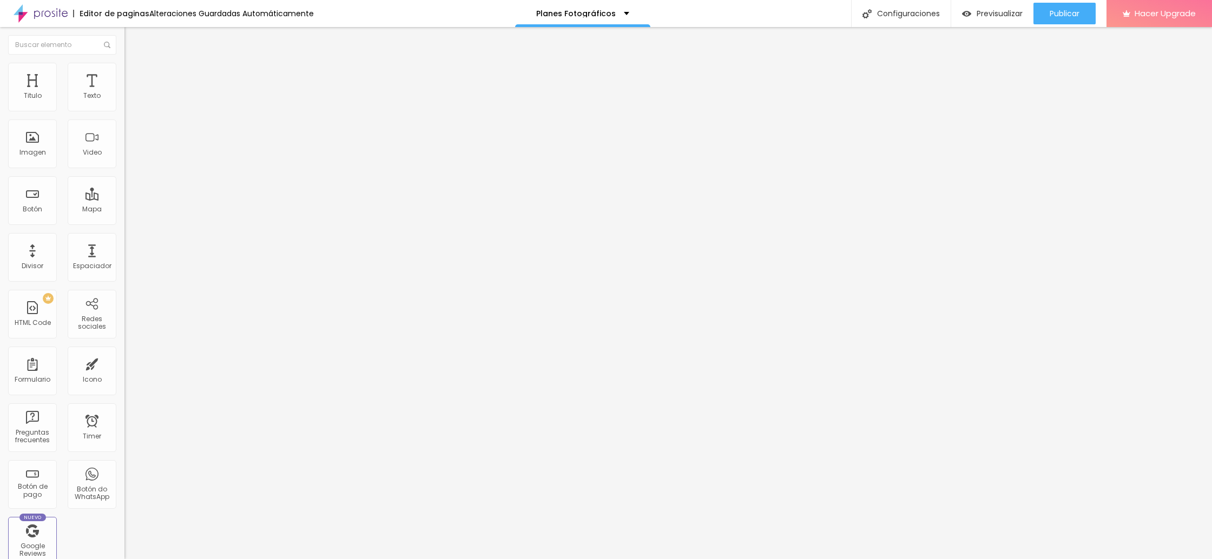
click at [124, 68] on li "Avanzado" at bounding box center [186, 68] width 124 height 11
click at [134, 75] on span "Avanzado" at bounding box center [151, 69] width 35 height 9
click at [124, 70] on li "Avanzado" at bounding box center [186, 68] width 124 height 11
click at [124, 199] on input "range" at bounding box center [159, 203] width 70 height 9
drag, startPoint x: 34, startPoint y: 126, endPoint x: 40, endPoint y: 127, distance: 6.0
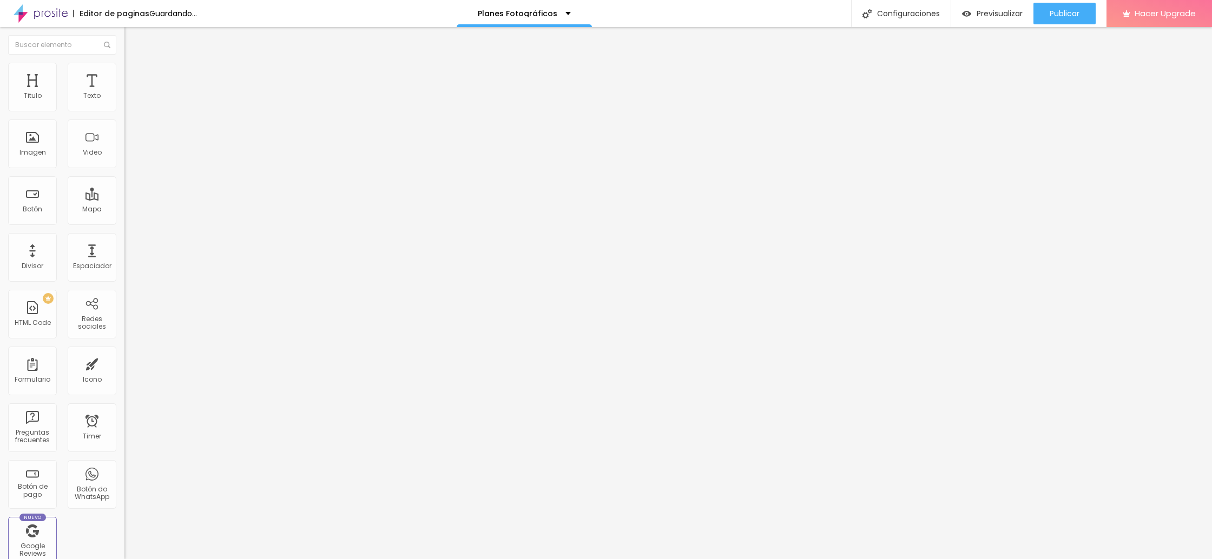
click at [124, 352] on input "range" at bounding box center [159, 356] width 70 height 9
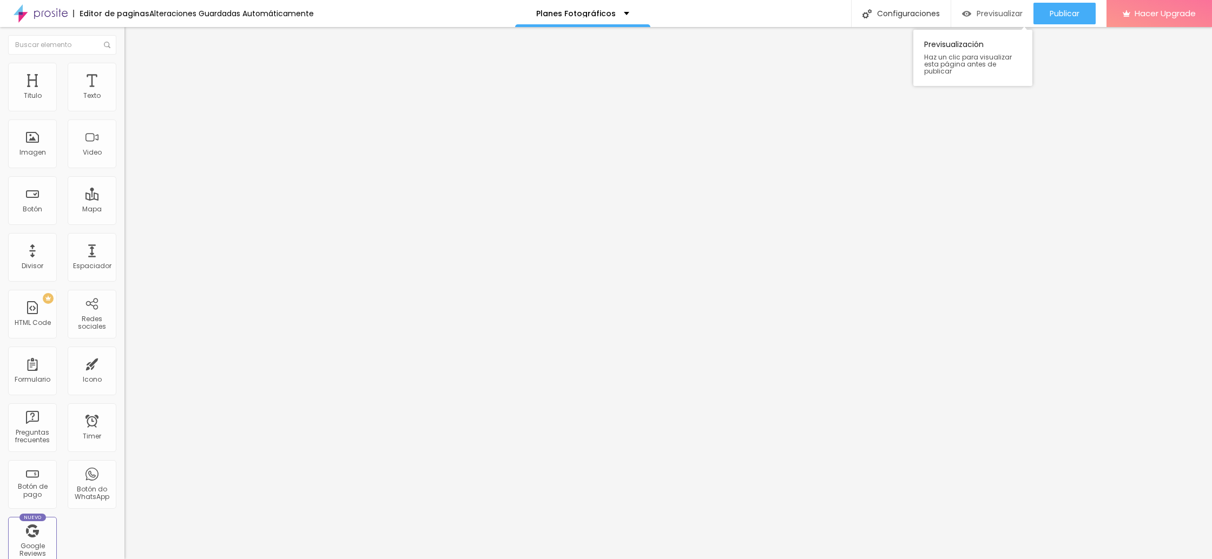
click at [1006, 14] on span "Previsualizar" at bounding box center [1000, 13] width 46 height 9
click at [1064, 13] on span "Publicar" at bounding box center [1065, 13] width 30 height 9
